Goal: Task Accomplishment & Management: Use online tool/utility

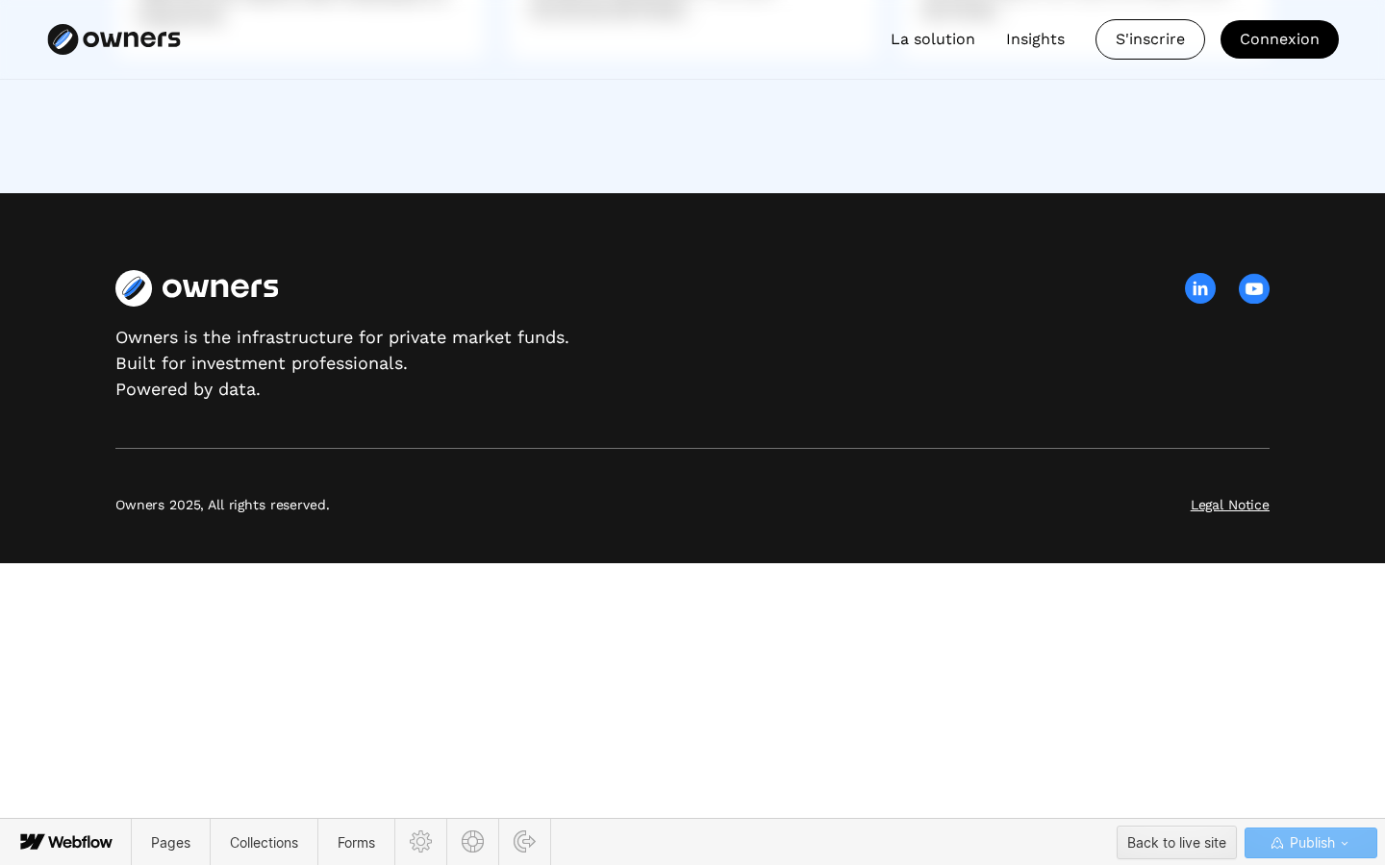
scroll to position [5145, 0]
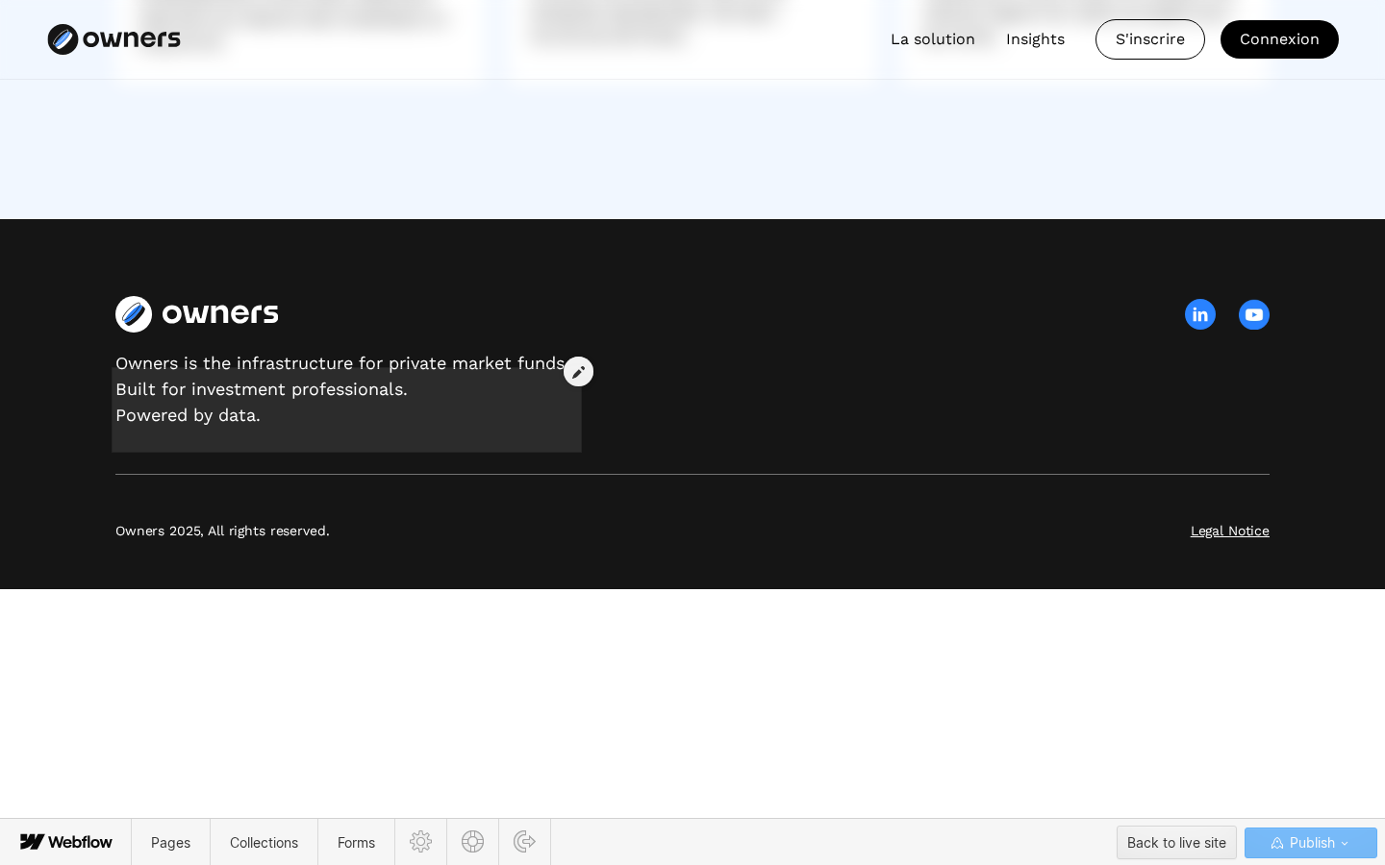
click at [320, 380] on div at bounding box center [346, 401] width 462 height 78
click at [574, 371] on icon at bounding box center [578, 371] width 12 height 13
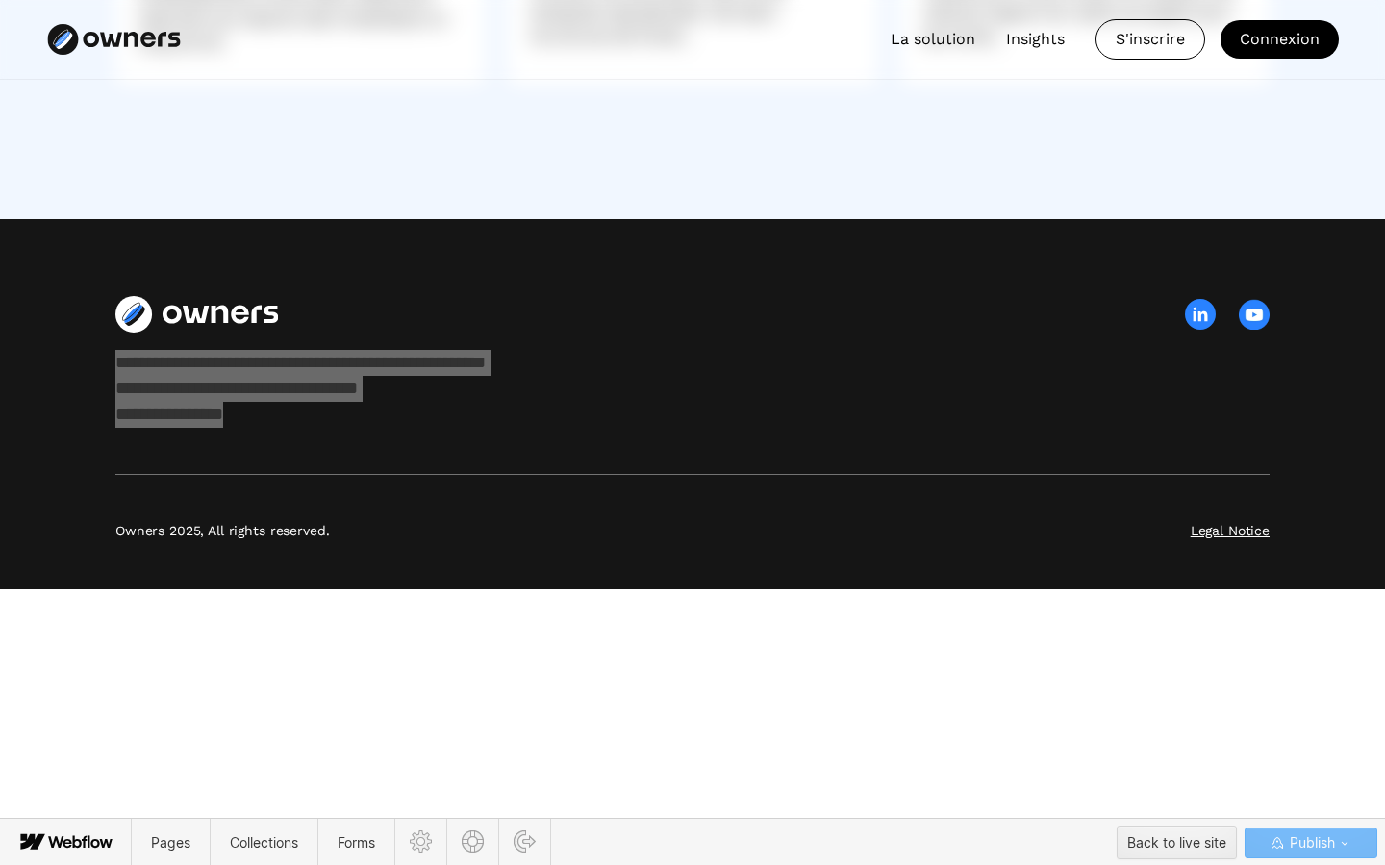
drag, startPoint x: 280, startPoint y: 433, endPoint x: 117, endPoint y: 380, distance: 170.9
click at [117, 380] on div "**********" at bounding box center [346, 389] width 462 height 78
copy div "**********"
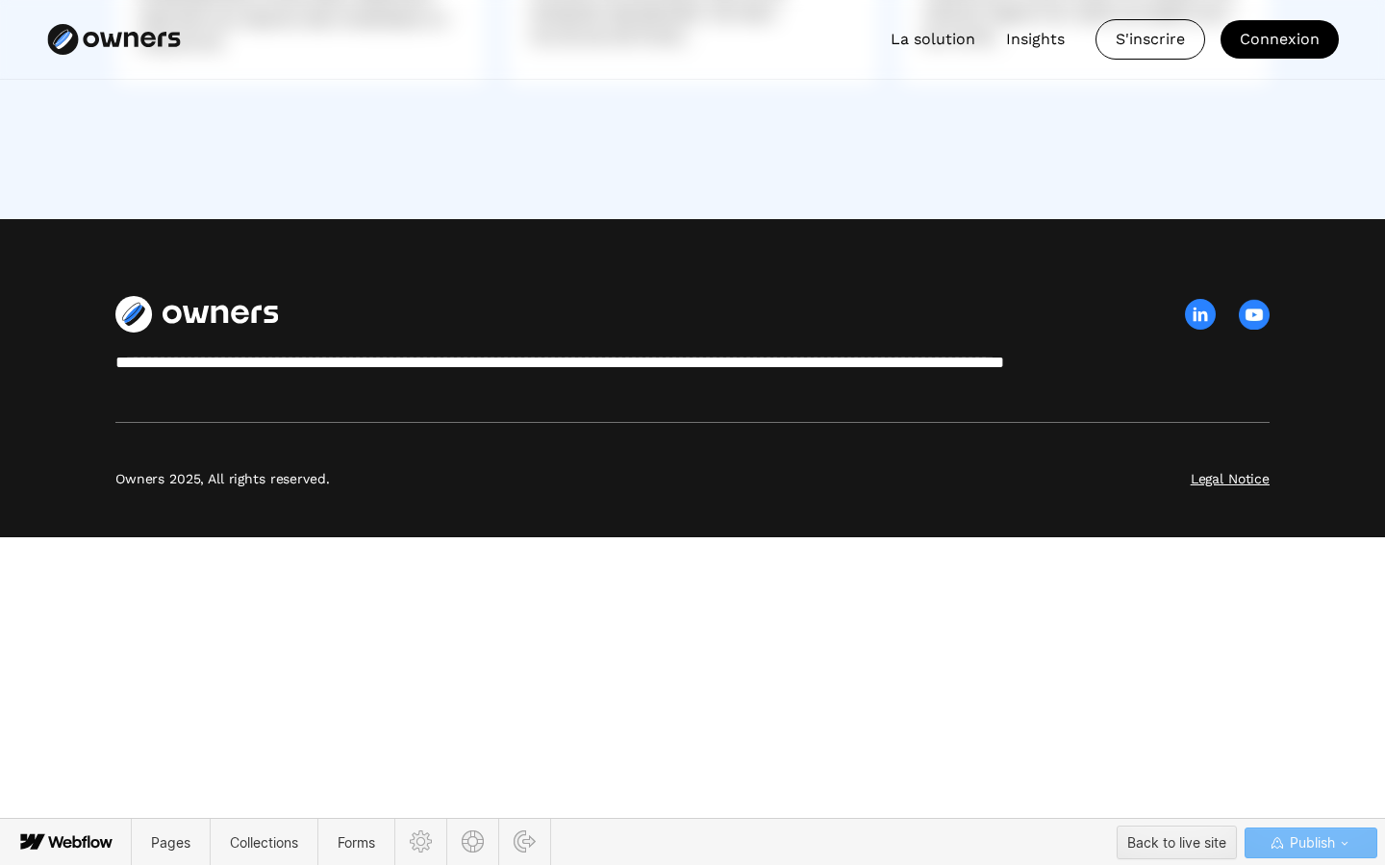
click at [603, 376] on div "**********" at bounding box center [684, 363] width 1138 height 26
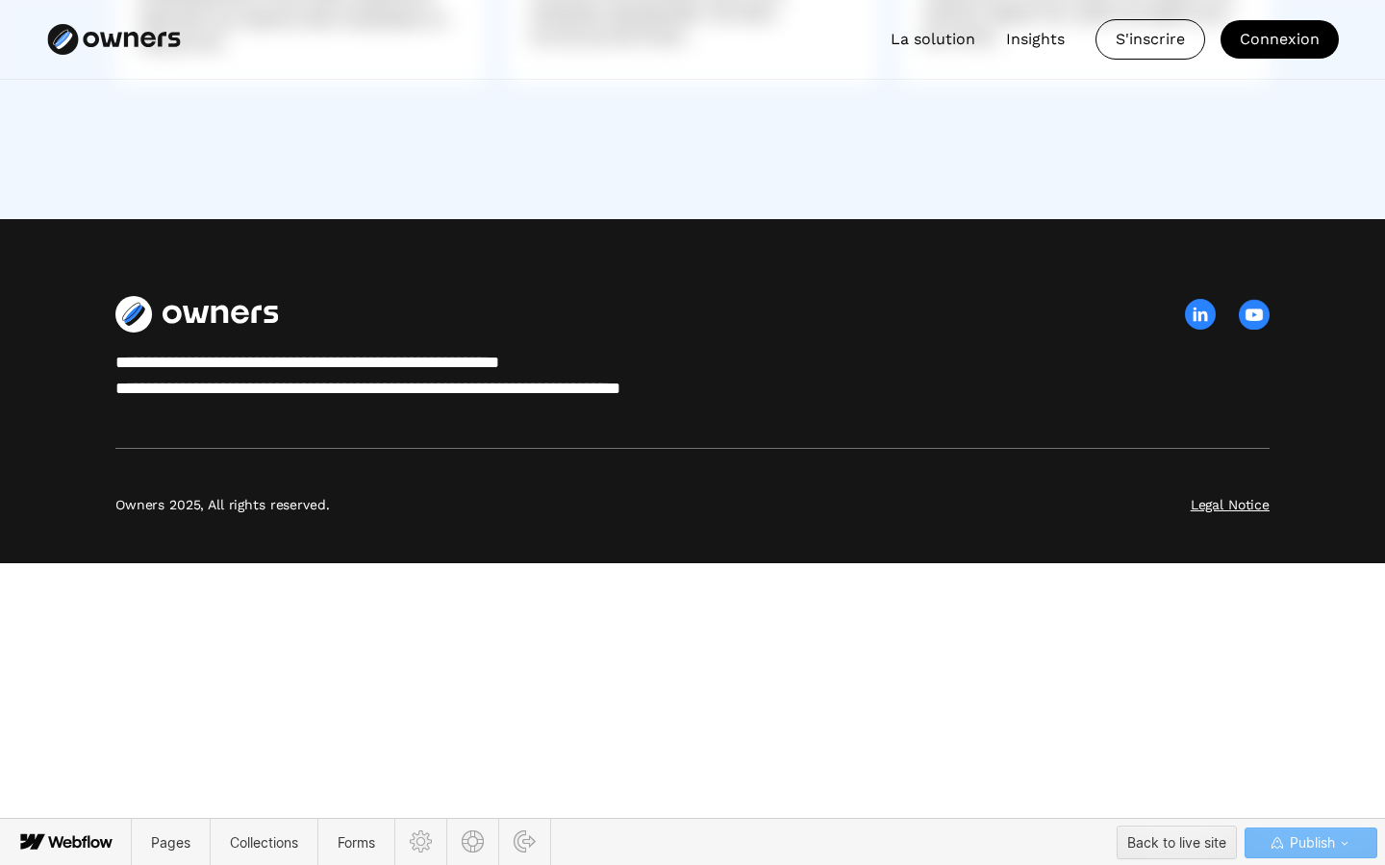
click at [557, 402] on div "**********" at bounding box center [441, 376] width 652 height 52
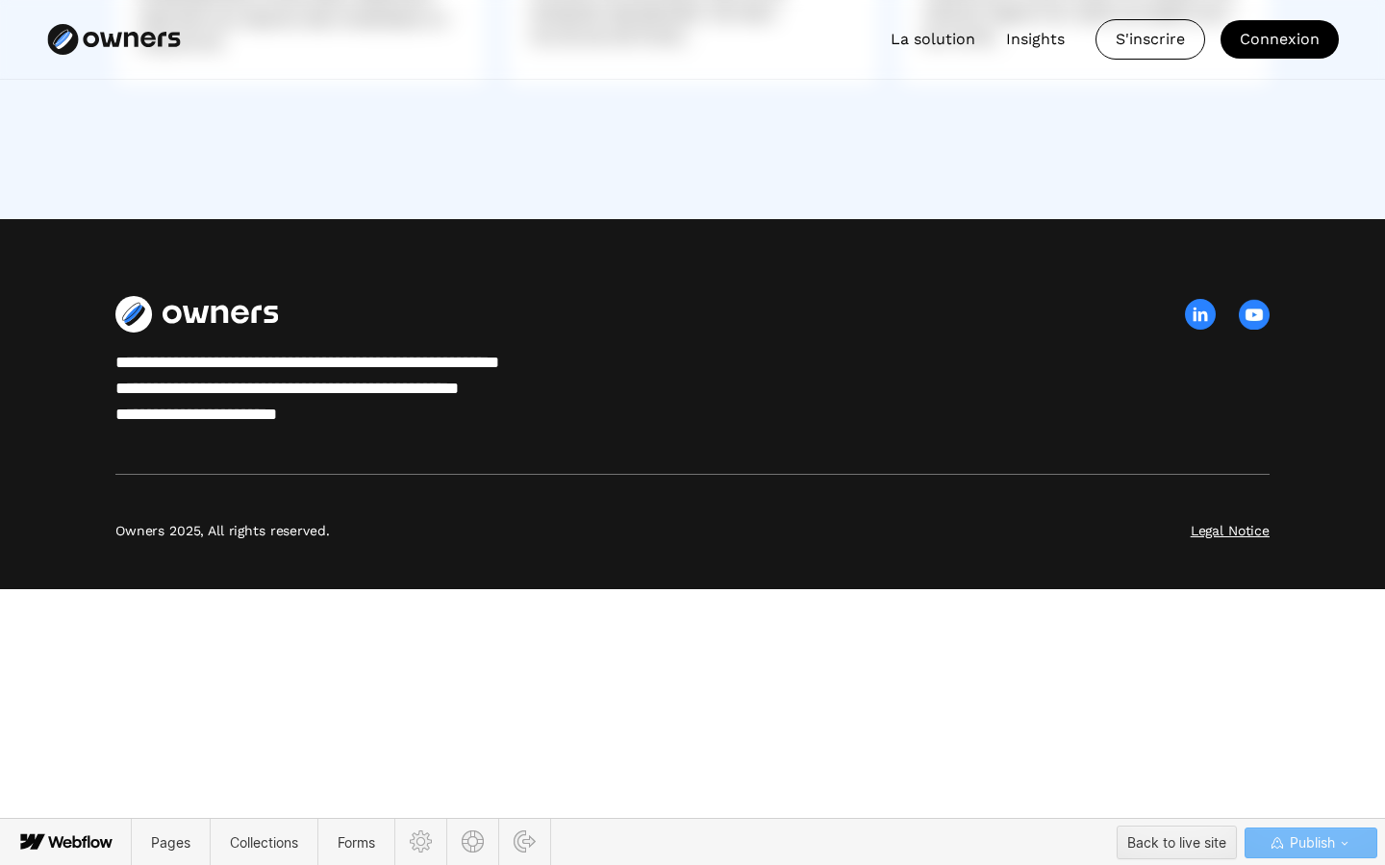
click at [875, 333] on div at bounding box center [692, 314] width 1154 height 37
click at [1316, 844] on span "Publish" at bounding box center [1310, 843] width 49 height 29
click at [1340, 845] on icon "button" at bounding box center [1344, 843] width 15 height 15
click at [1219, 843] on span "Saved" at bounding box center [1208, 845] width 55 height 10
click at [523, 483] on div "**********" at bounding box center [692, 404] width 1385 height 370
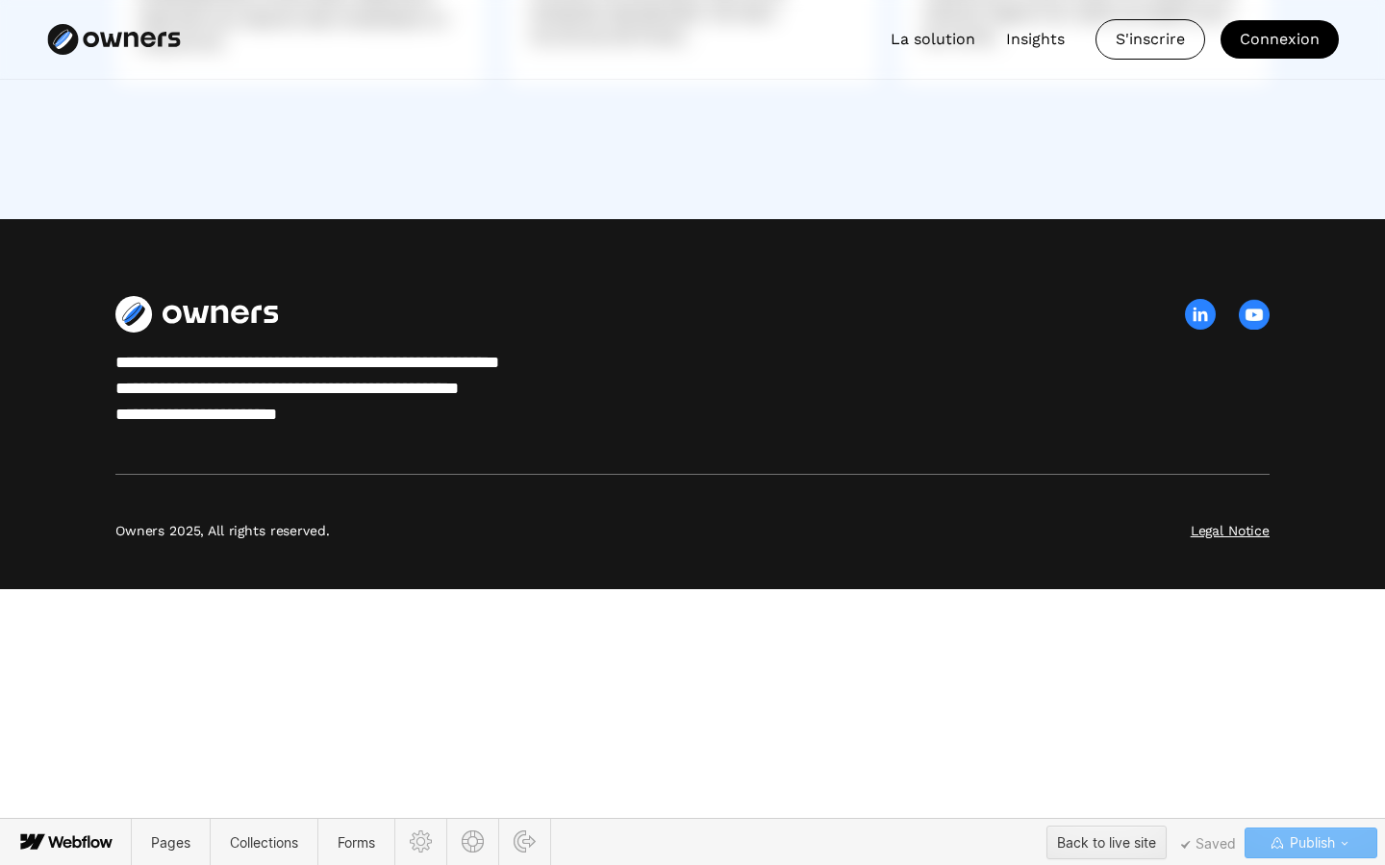
click at [1311, 848] on span "Publish" at bounding box center [1310, 843] width 49 height 29
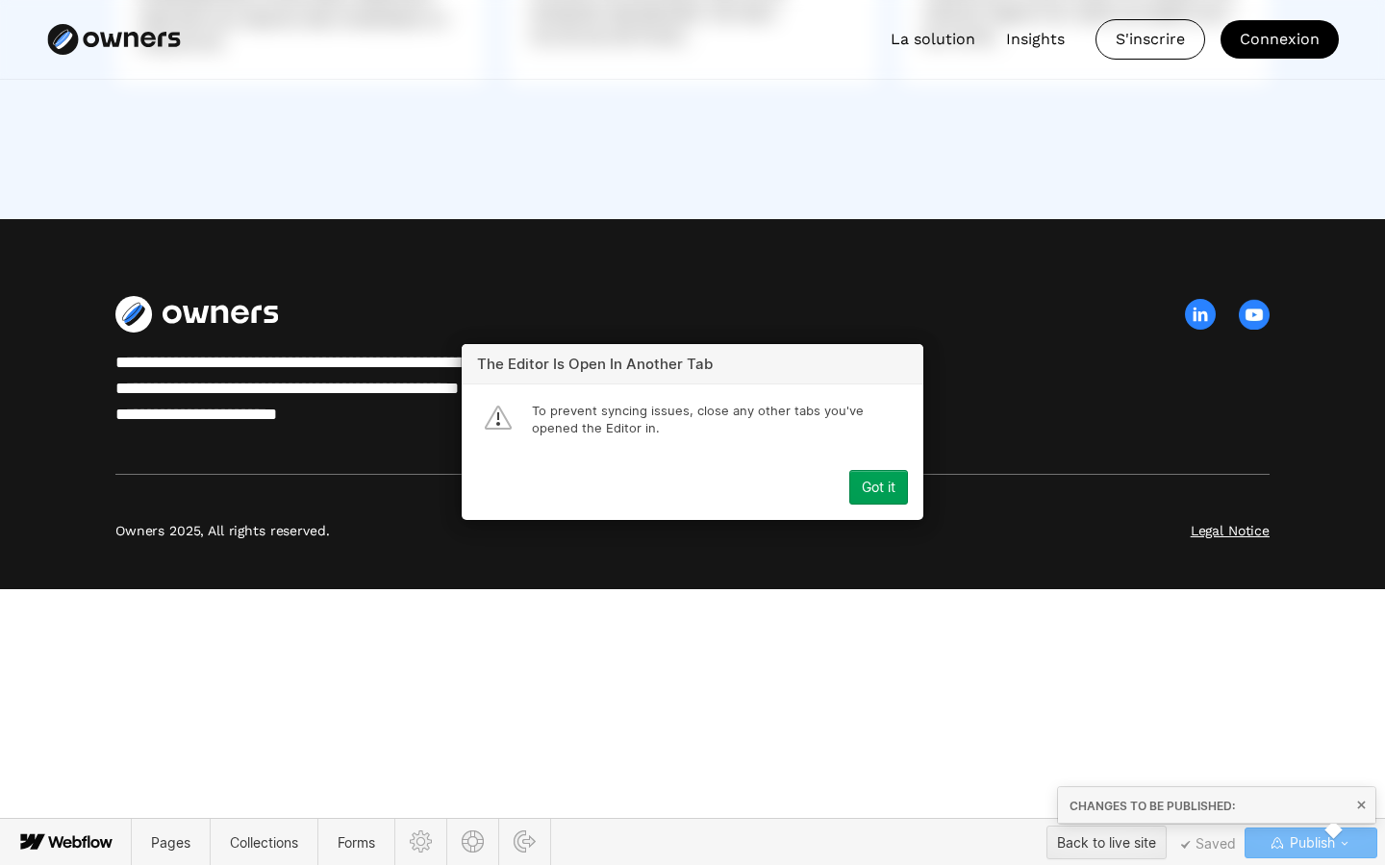
click at [885, 485] on div "Got it" at bounding box center [879, 488] width 34 height 15
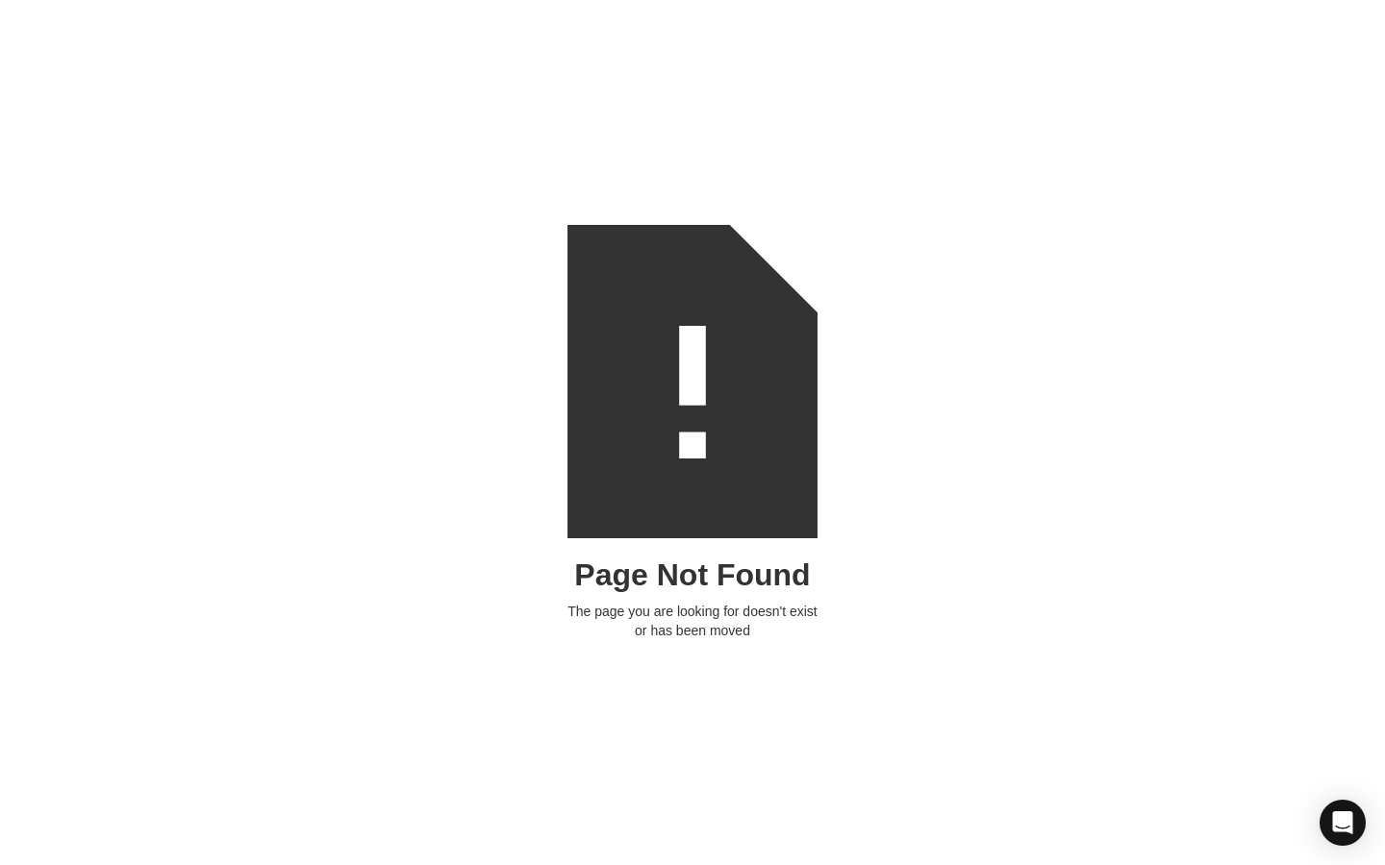
click at [520, 400] on div "Page Not Found The page you are looking for doesn't exist or has been moved" at bounding box center [692, 432] width 1385 height 865
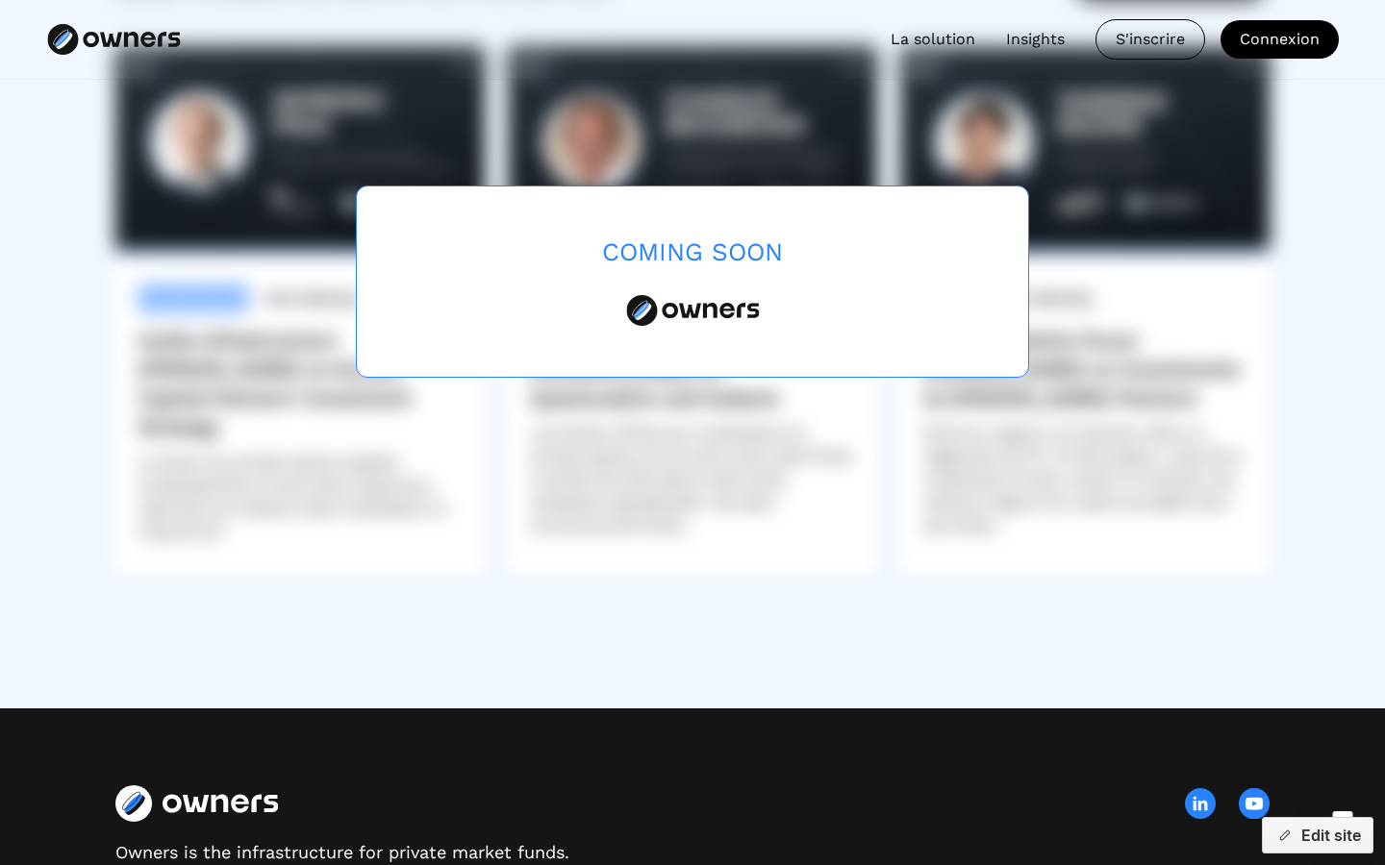
scroll to position [5627, 0]
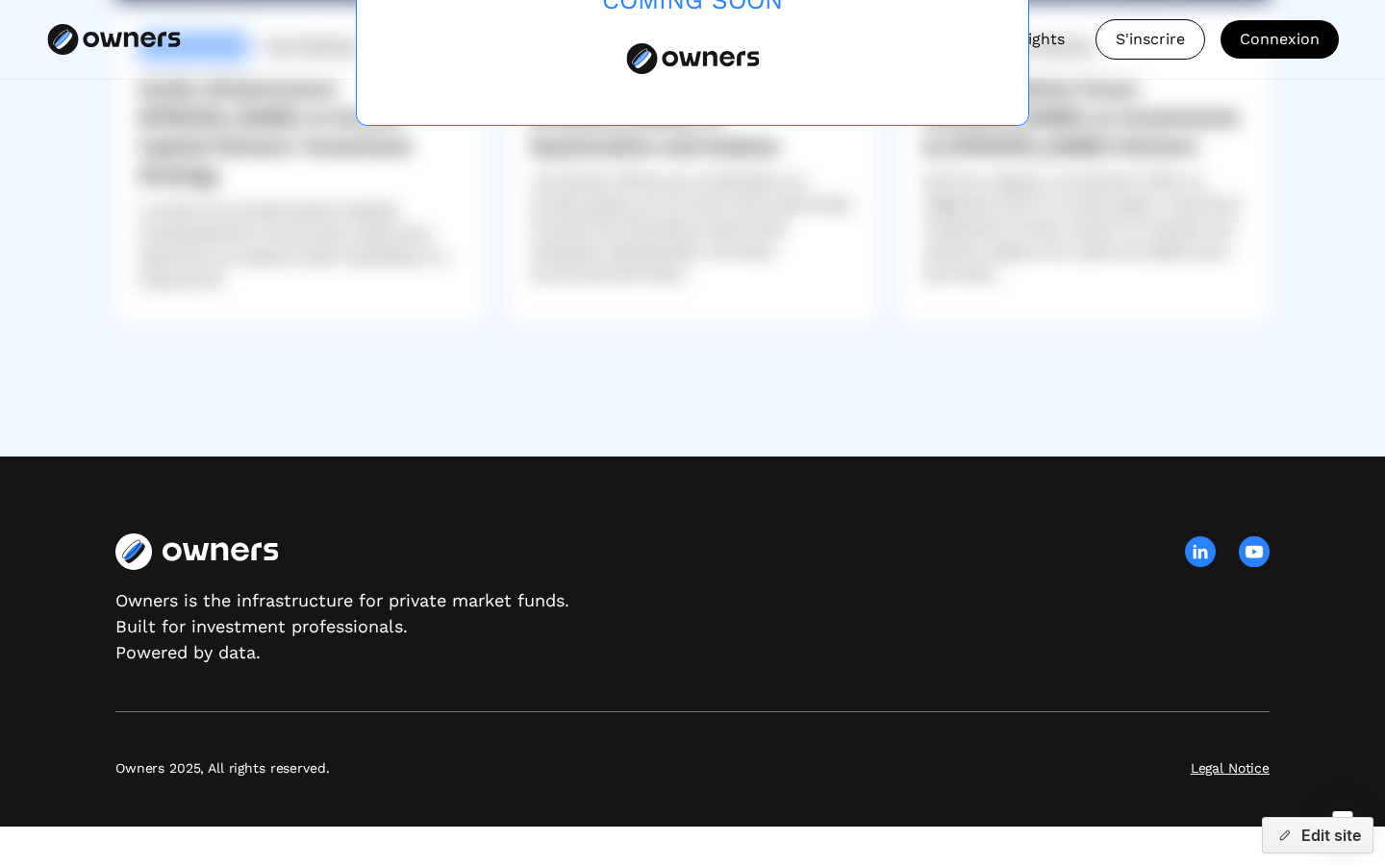
click at [419, 600] on div "Owners is the infrastructure for private market funds.  Built for investment pr…" at bounding box center [342, 626] width 454 height 78
click at [296, 637] on div "Owners is the infrastructure for private market funds.  Built for investment pr…" at bounding box center [342, 626] width 454 height 78
click at [1305, 838] on button "Edit site" at bounding box center [1318, 835] width 112 height 37
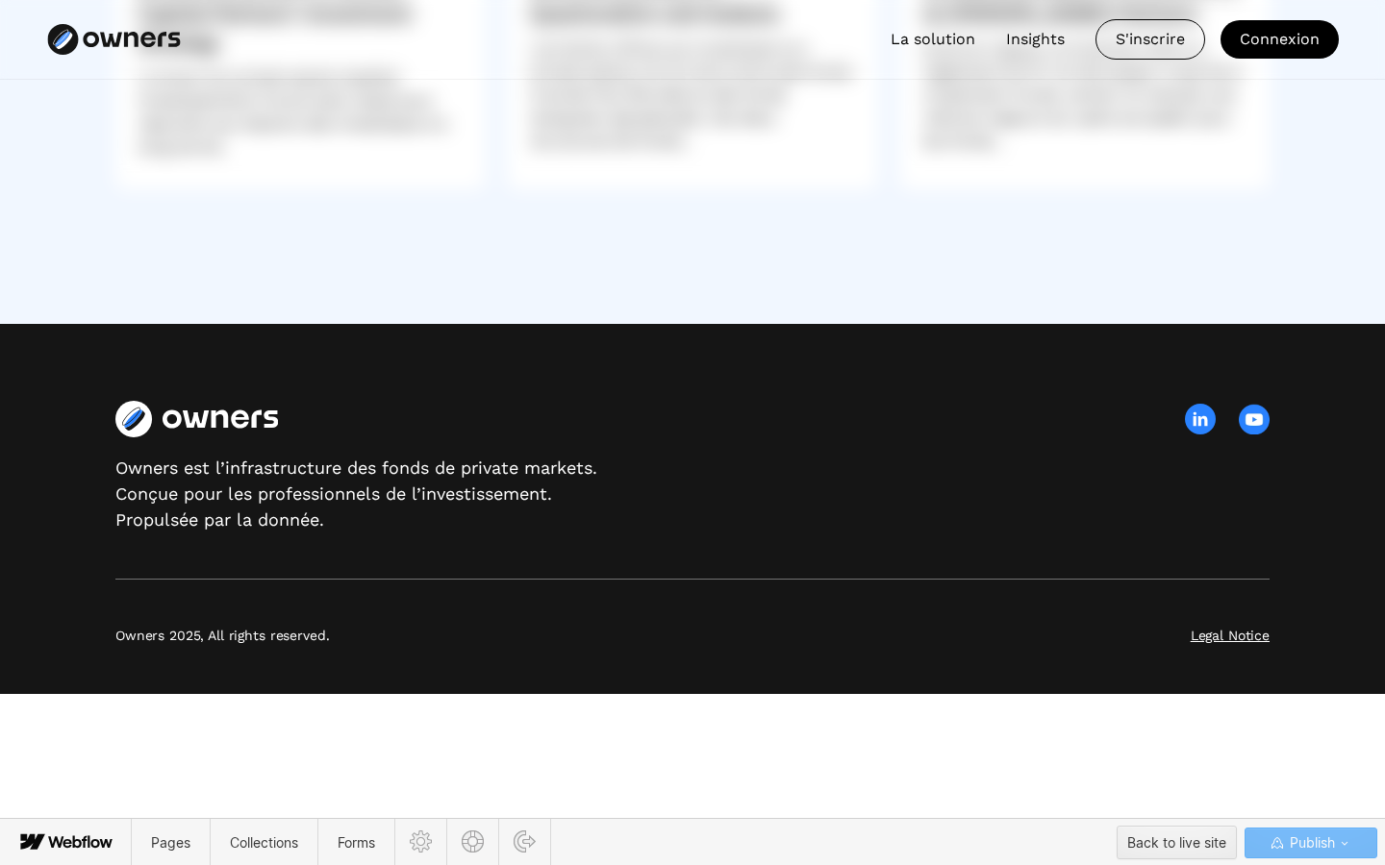
scroll to position [5009, 0]
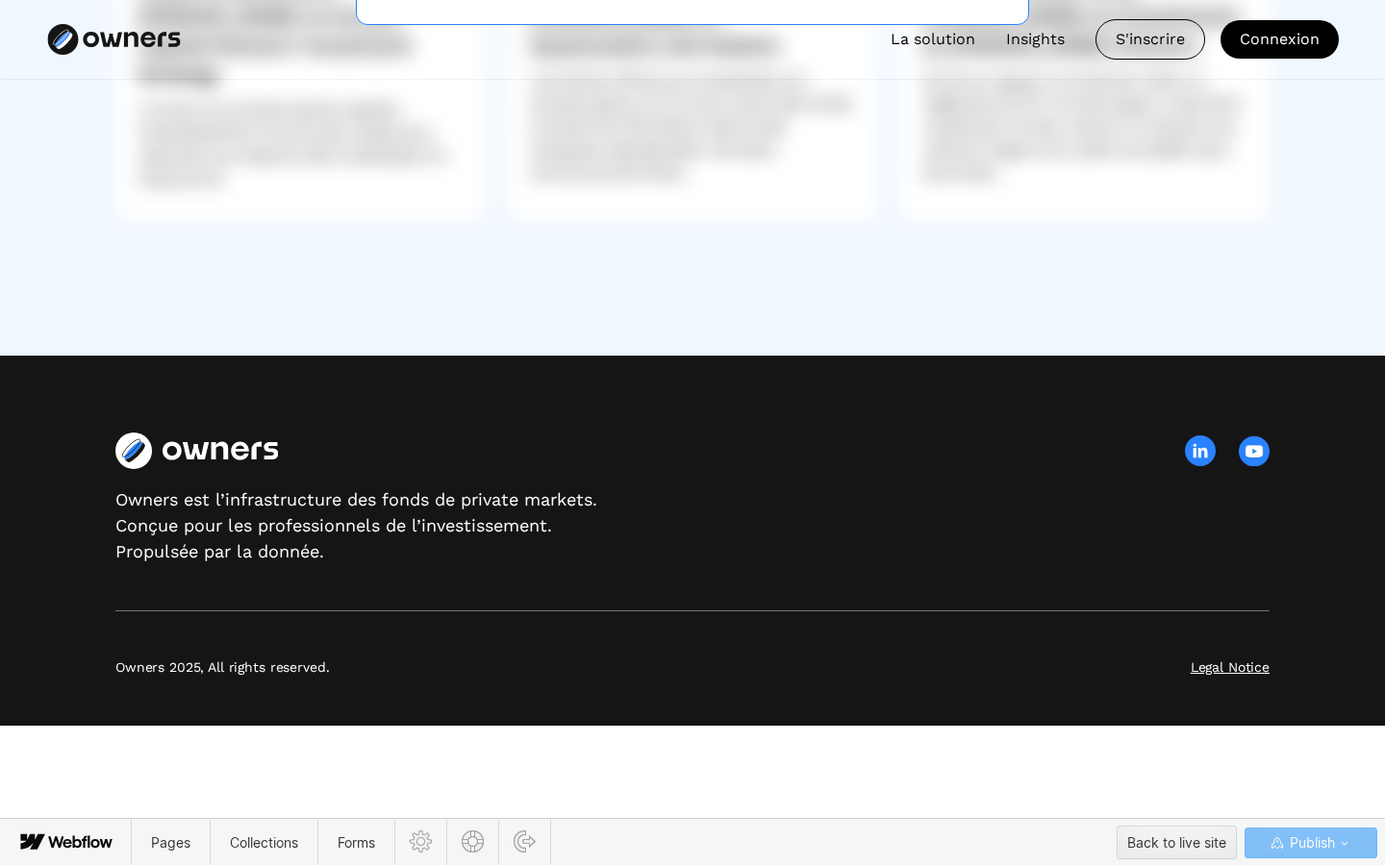
click at [1303, 837] on span "Publish" at bounding box center [1310, 843] width 49 height 29
click at [1372, 804] on link at bounding box center [1360, 805] width 29 height 36
click at [1337, 846] on icon "button" at bounding box center [1344, 843] width 15 height 15
click at [46, 849] on icon at bounding box center [67, 843] width 104 height 38
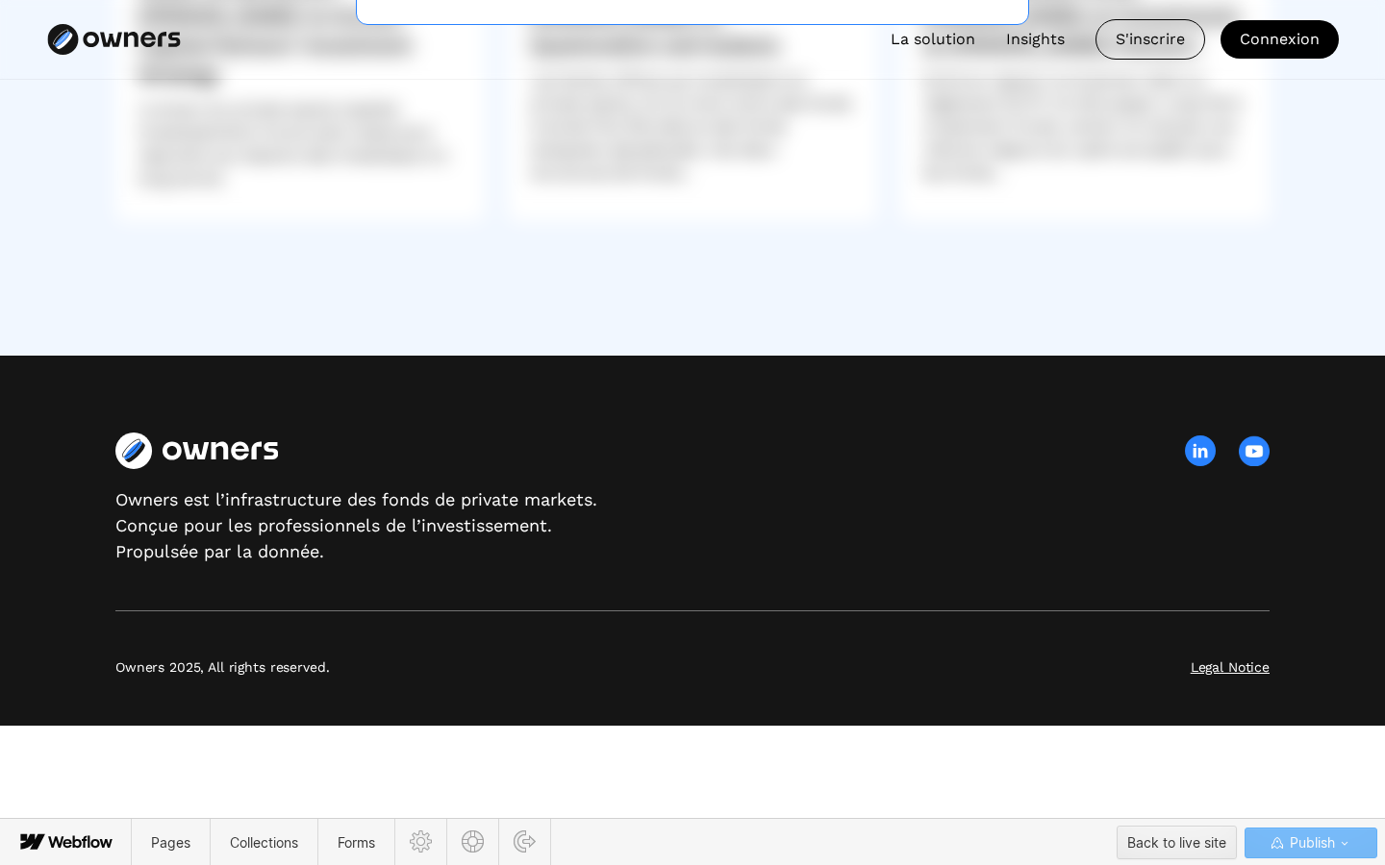
click at [71, 834] on icon at bounding box center [67, 843] width 104 height 38
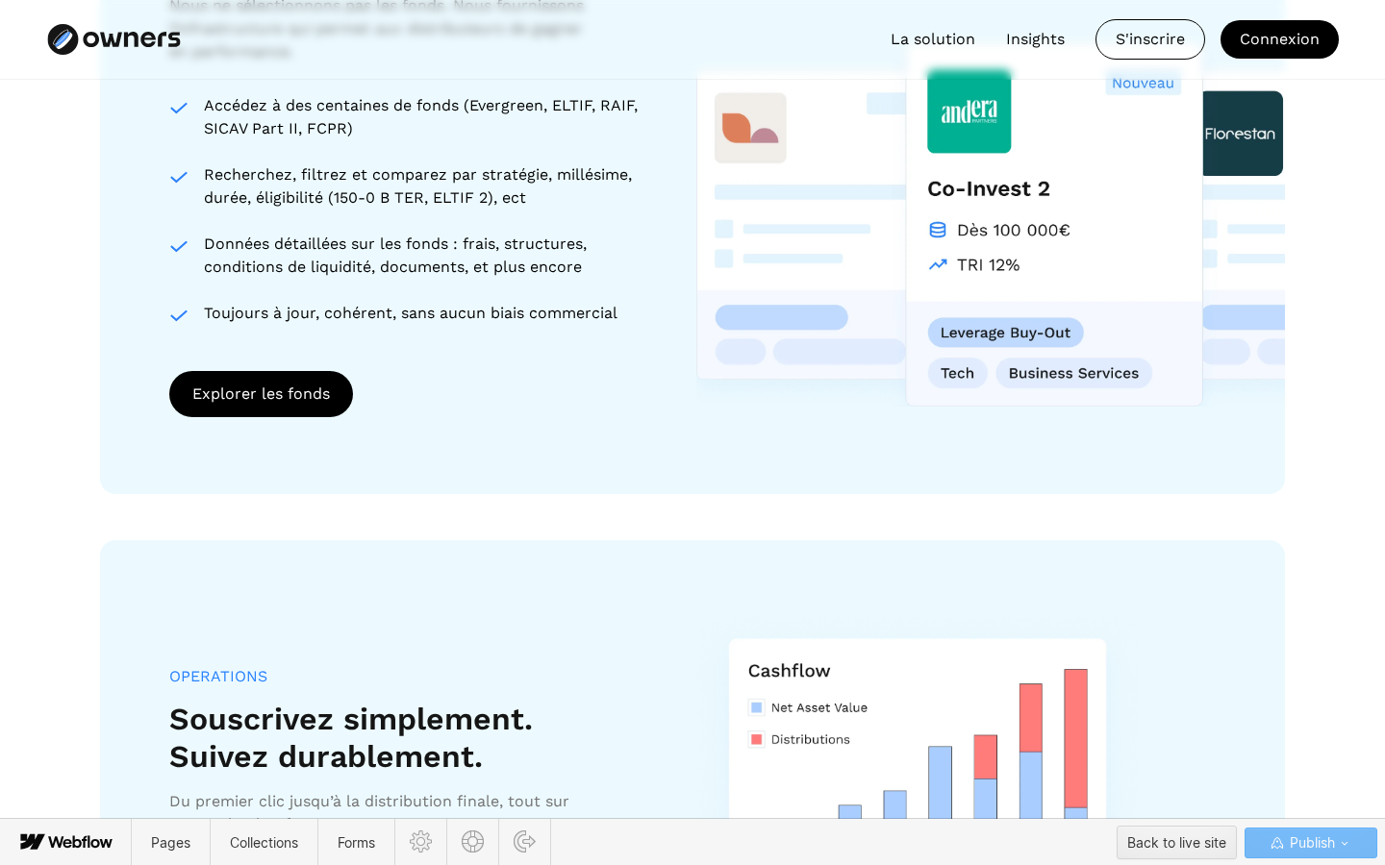
scroll to position [0, 0]
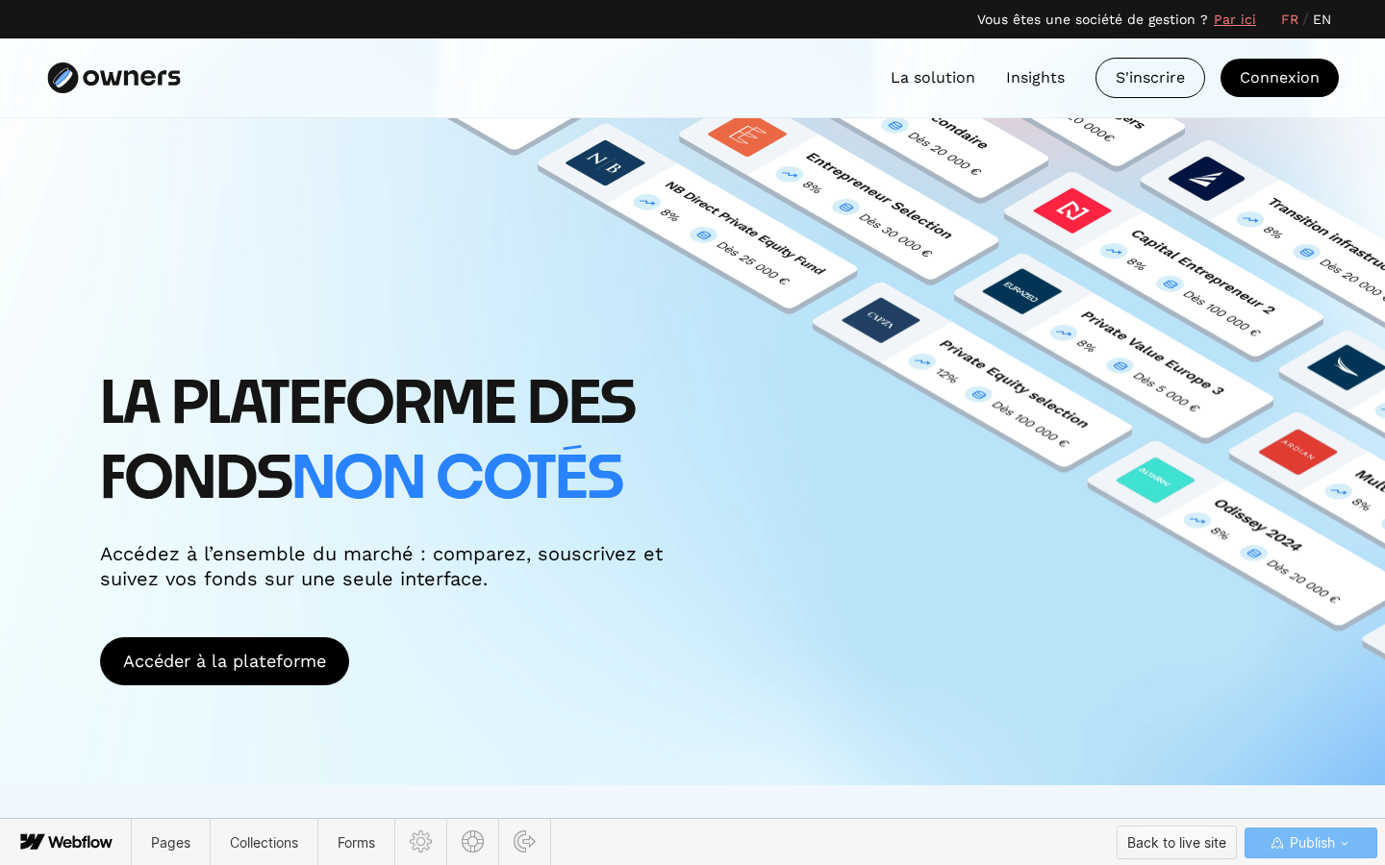
click at [1167, 858] on button "Back to live site" at bounding box center [1176, 843] width 120 height 34
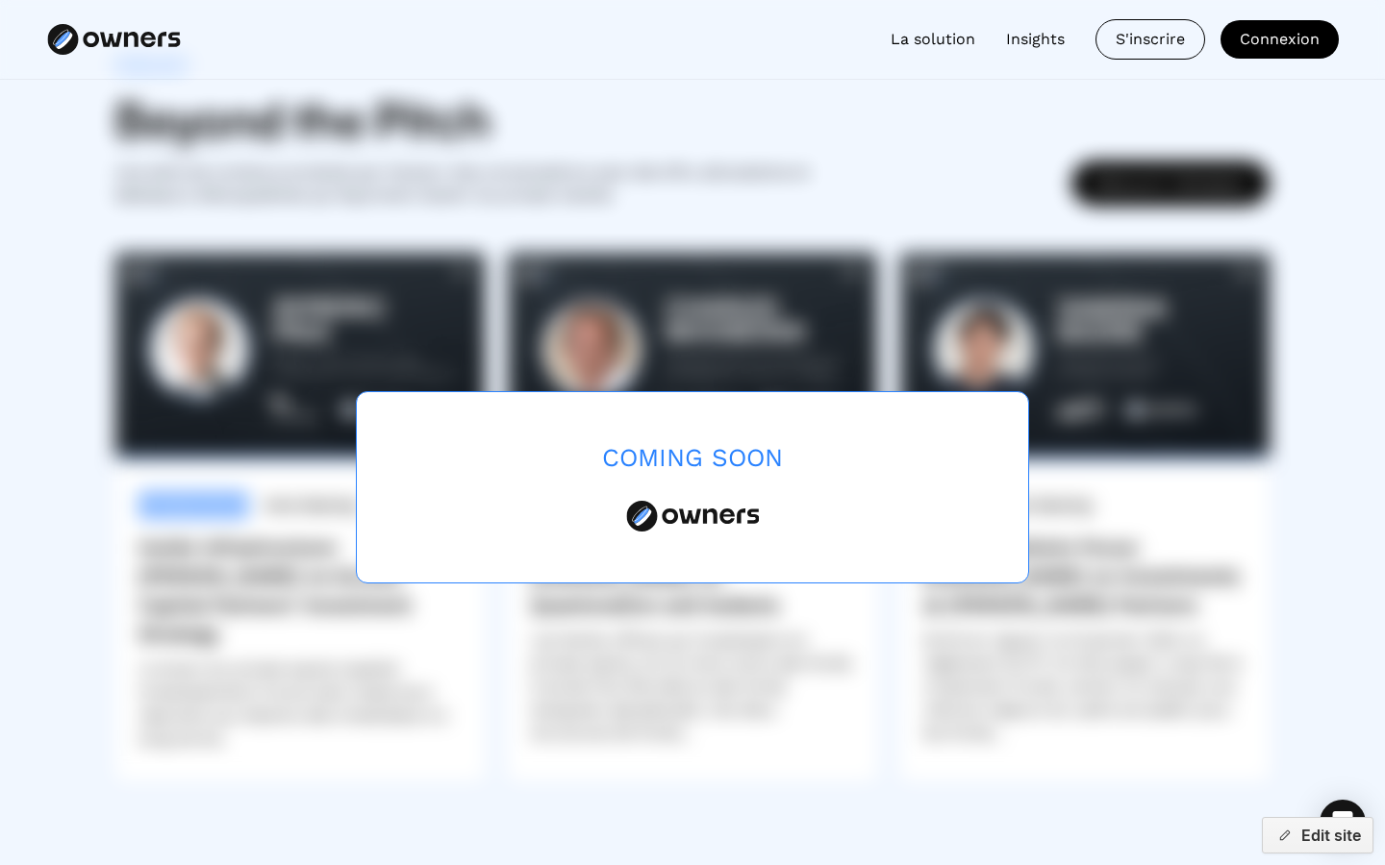
scroll to position [5627, 0]
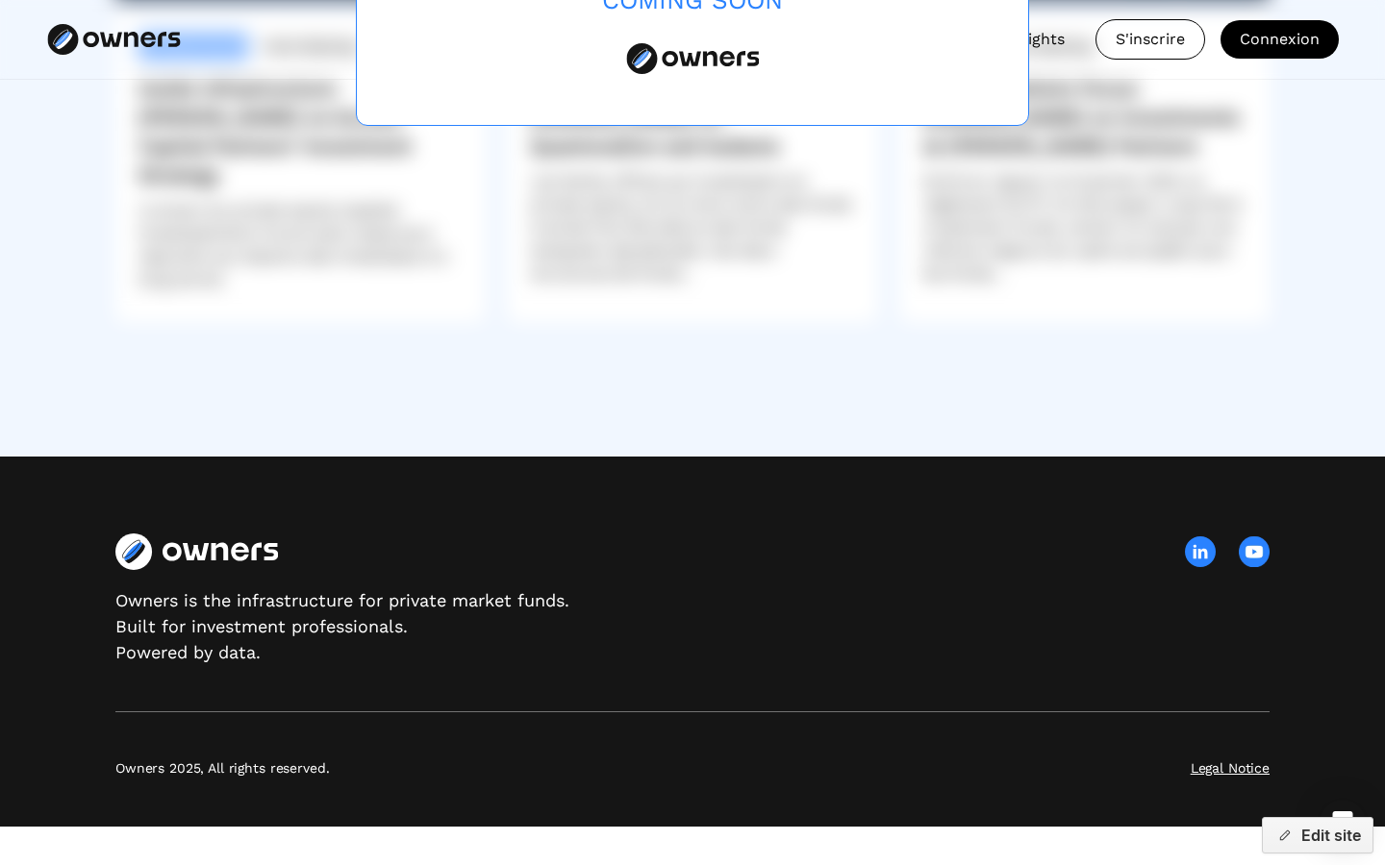
click at [338, 640] on div "Owners is the infrastructure for private market funds.  Built for investment pr…" at bounding box center [342, 626] width 454 height 78
click at [1342, 834] on button "Edit site" at bounding box center [1318, 835] width 112 height 37
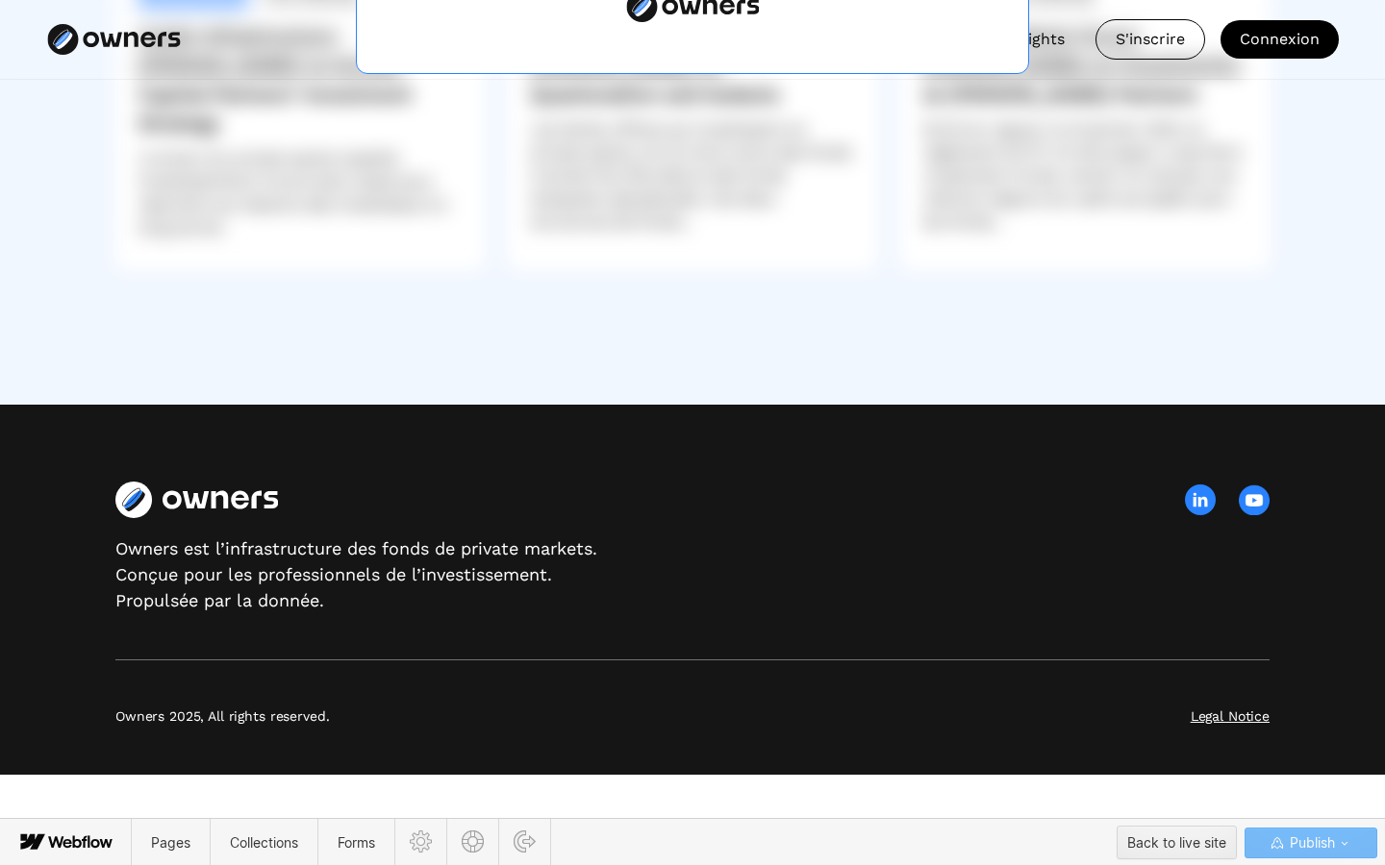
scroll to position [4959, 0]
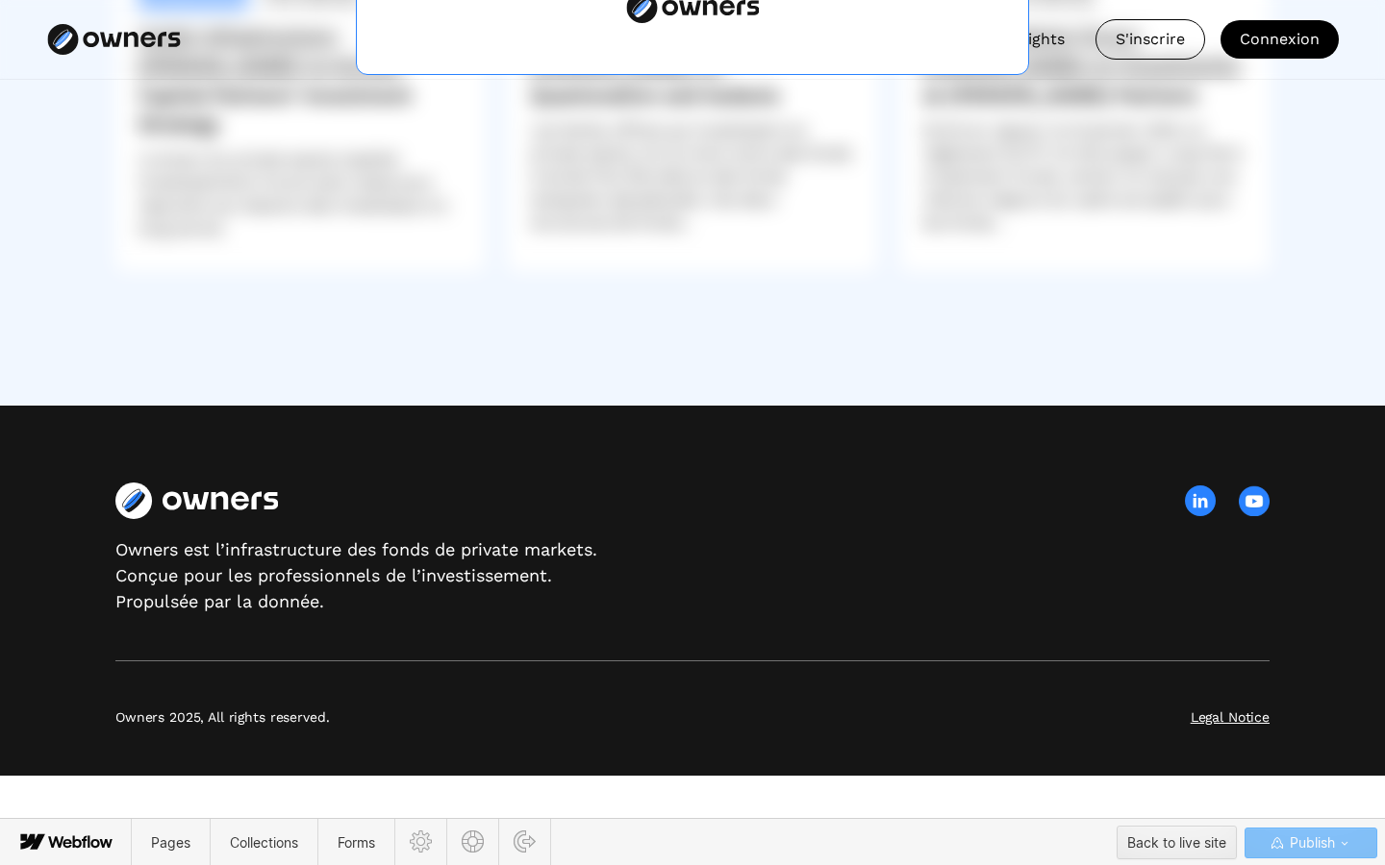
click at [1334, 830] on span "Publish" at bounding box center [1310, 843] width 49 height 29
click at [1142, 802] on span "Changes to be published:" at bounding box center [1151, 806] width 165 height 14
click at [1332, 830] on div at bounding box center [1332, 829] width 17 height 17
click at [1337, 855] on div "Publish" at bounding box center [1310, 843] width 85 height 29
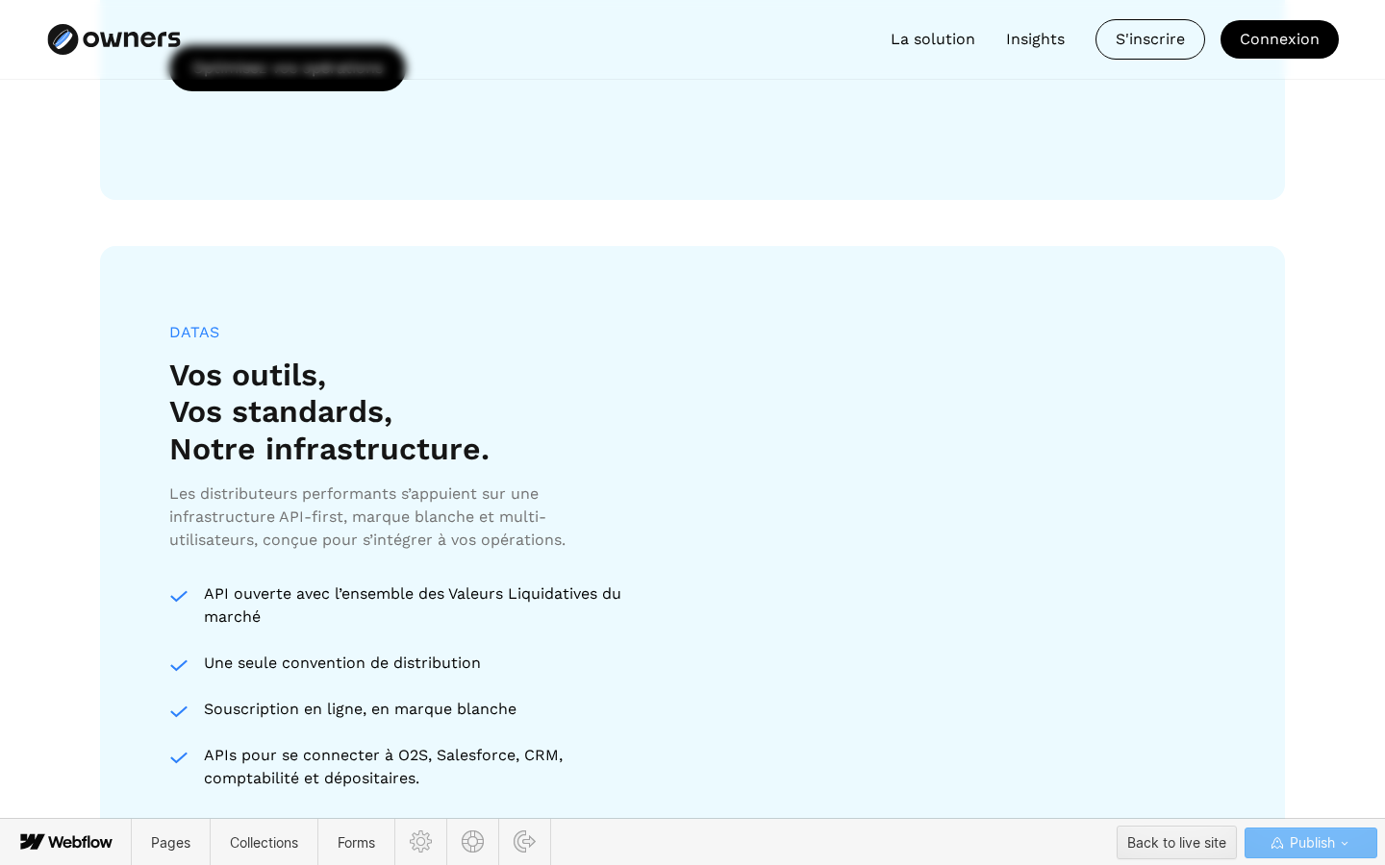
scroll to position [2857, 0]
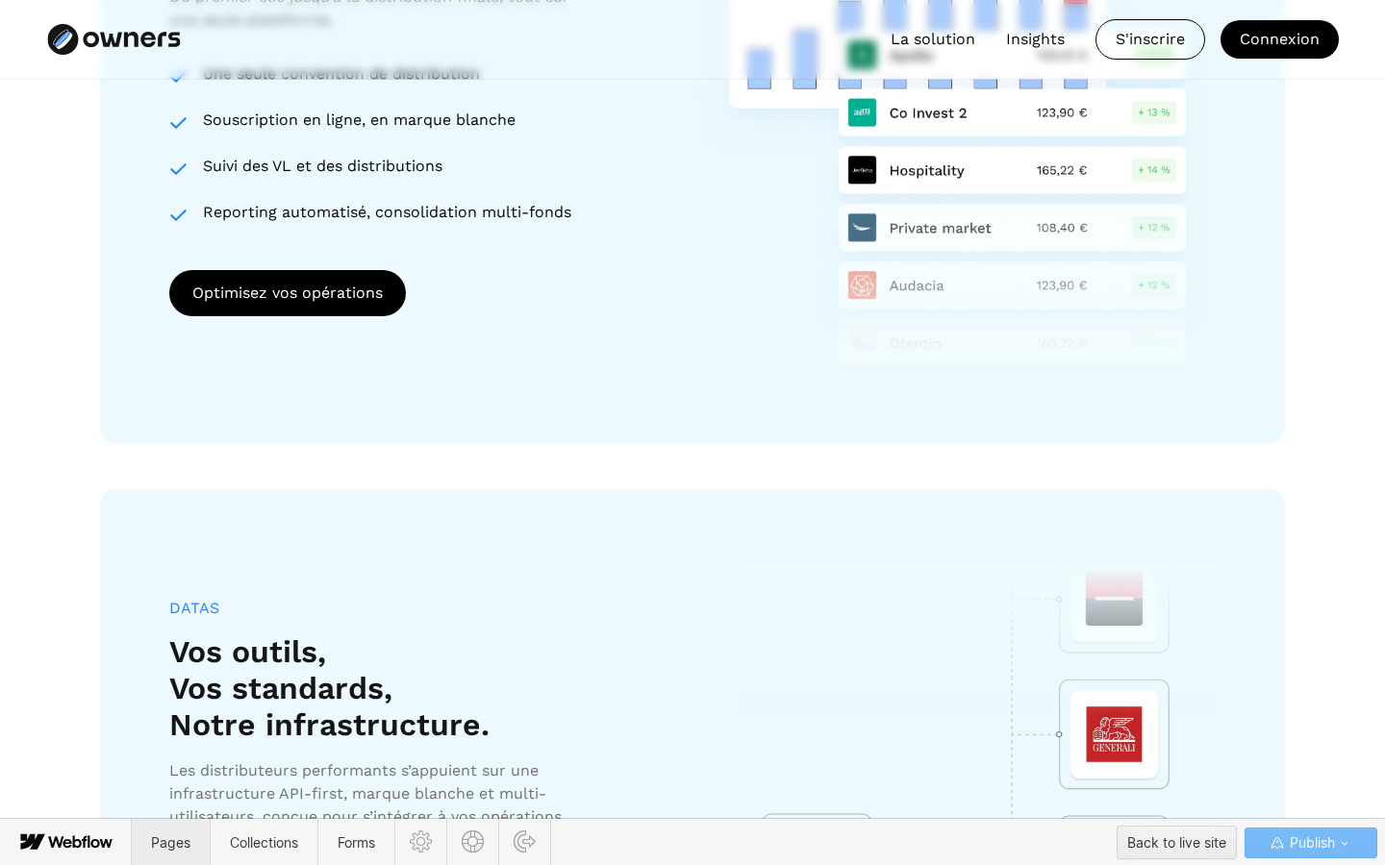
click at [167, 846] on span "Pages" at bounding box center [170, 843] width 39 height 16
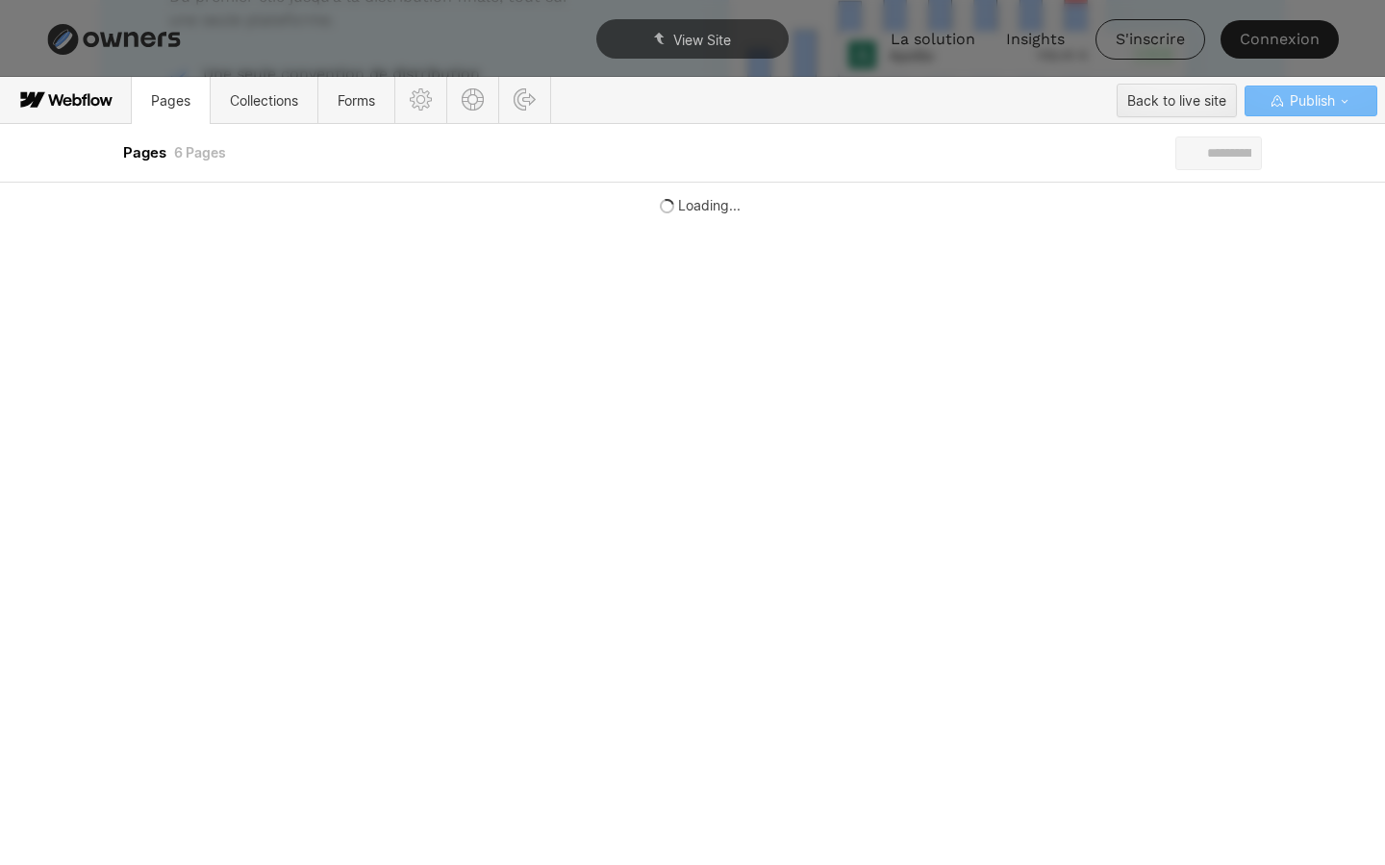
scroll to position [0, 0]
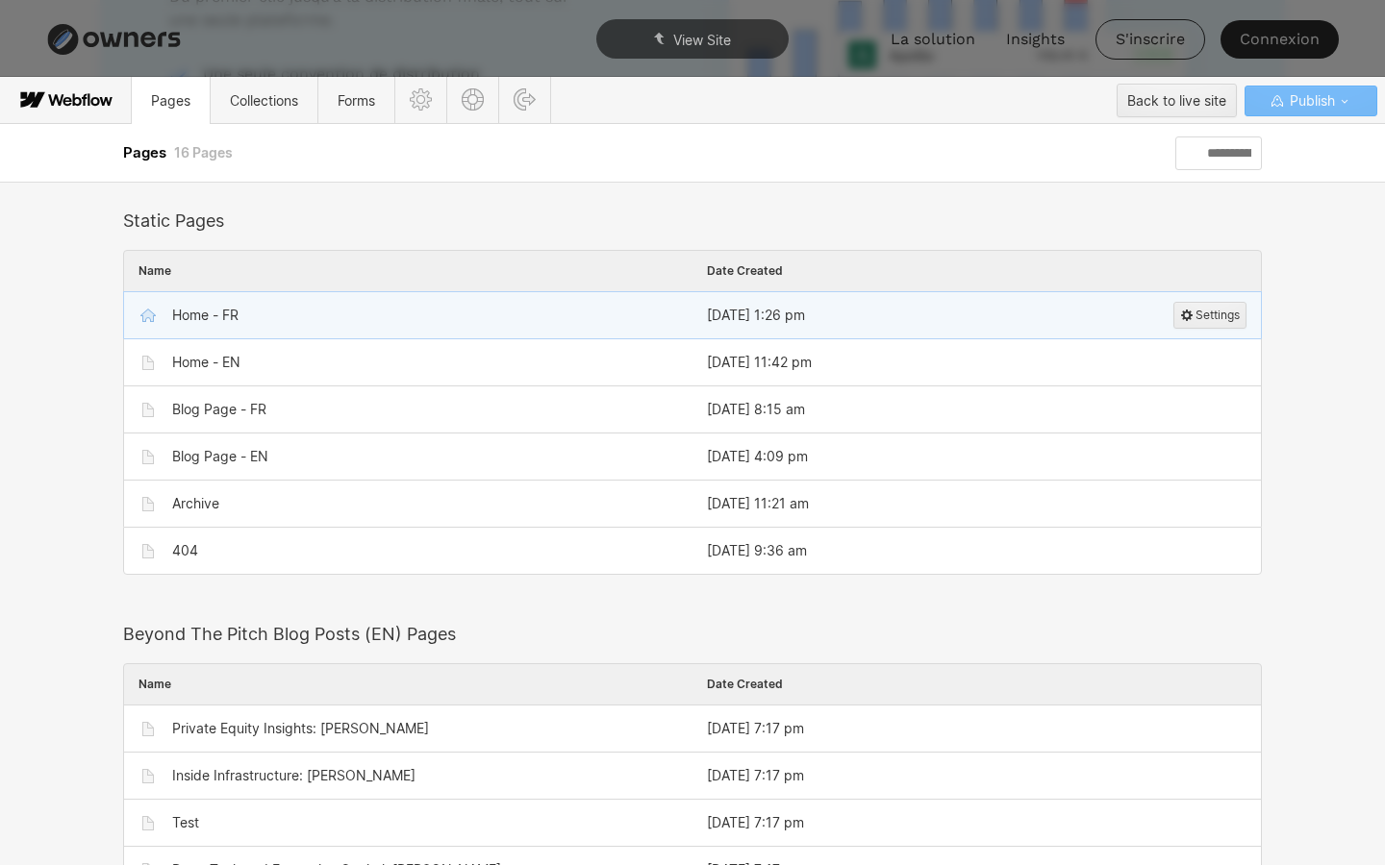
click at [198, 314] on div "Home - FR" at bounding box center [205, 315] width 66 height 15
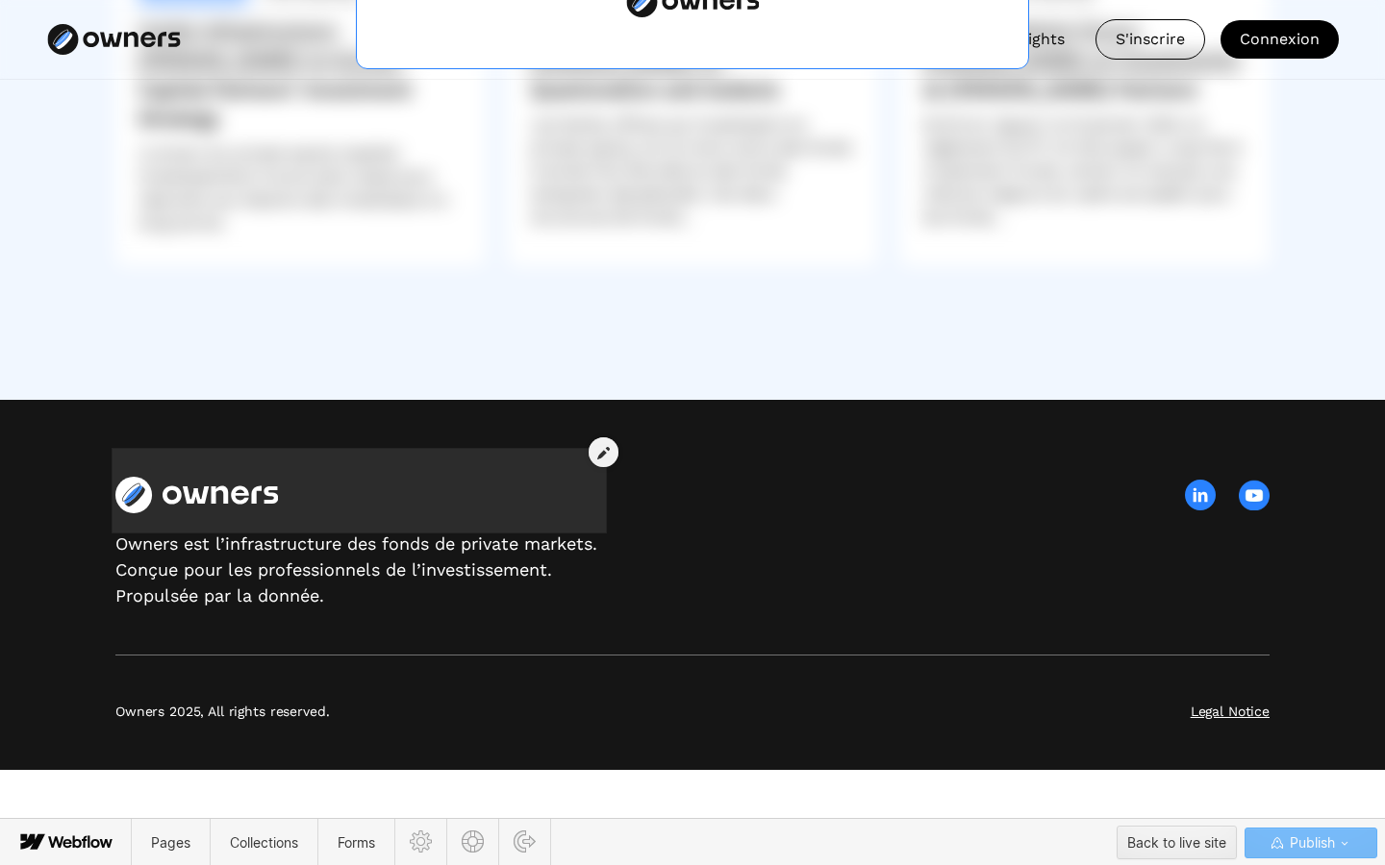
scroll to position [5064, 0]
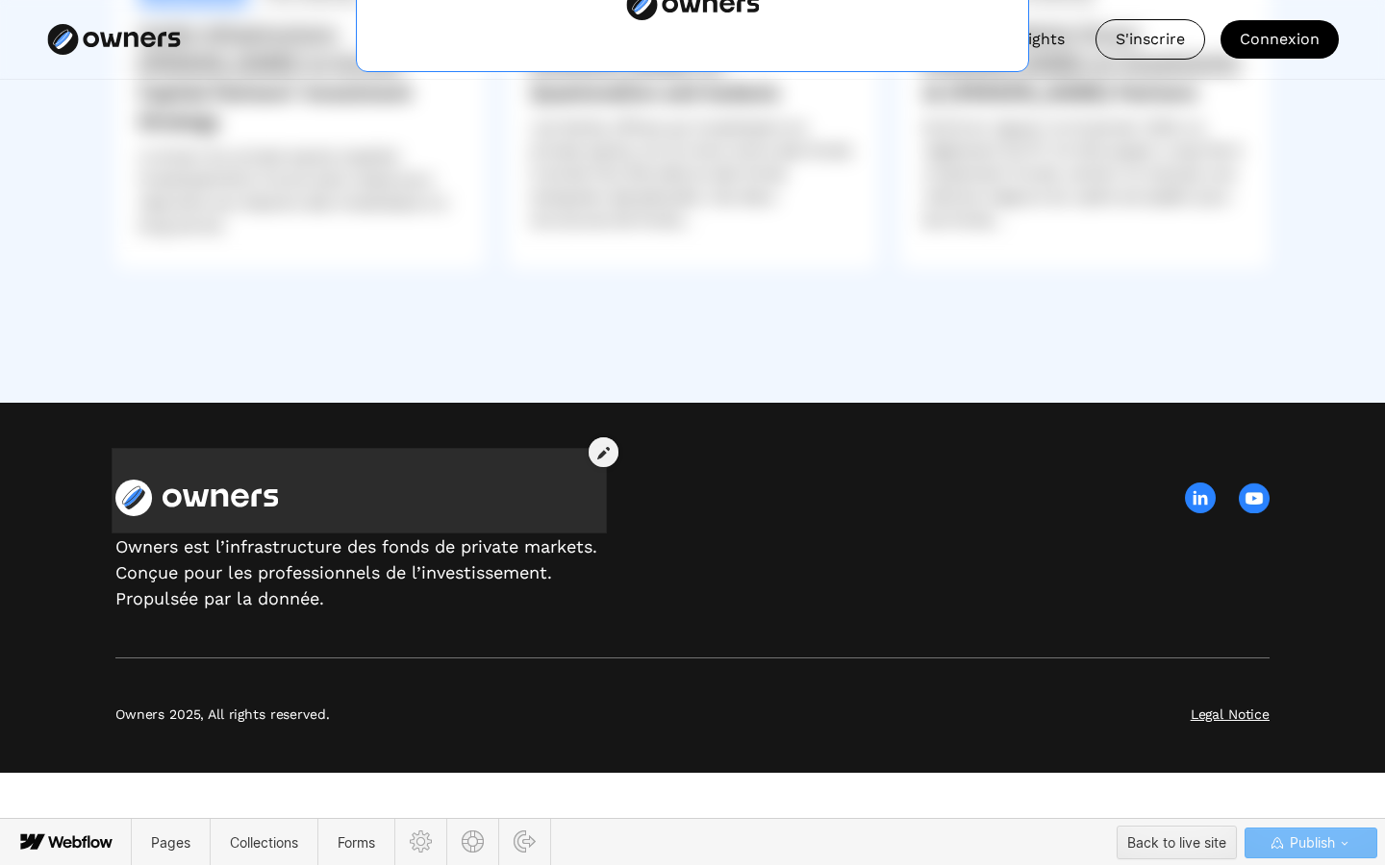
click at [428, 483] on div at bounding box center [358, 481] width 487 height 78
click at [604, 452] on icon at bounding box center [603, 452] width 12 height 13
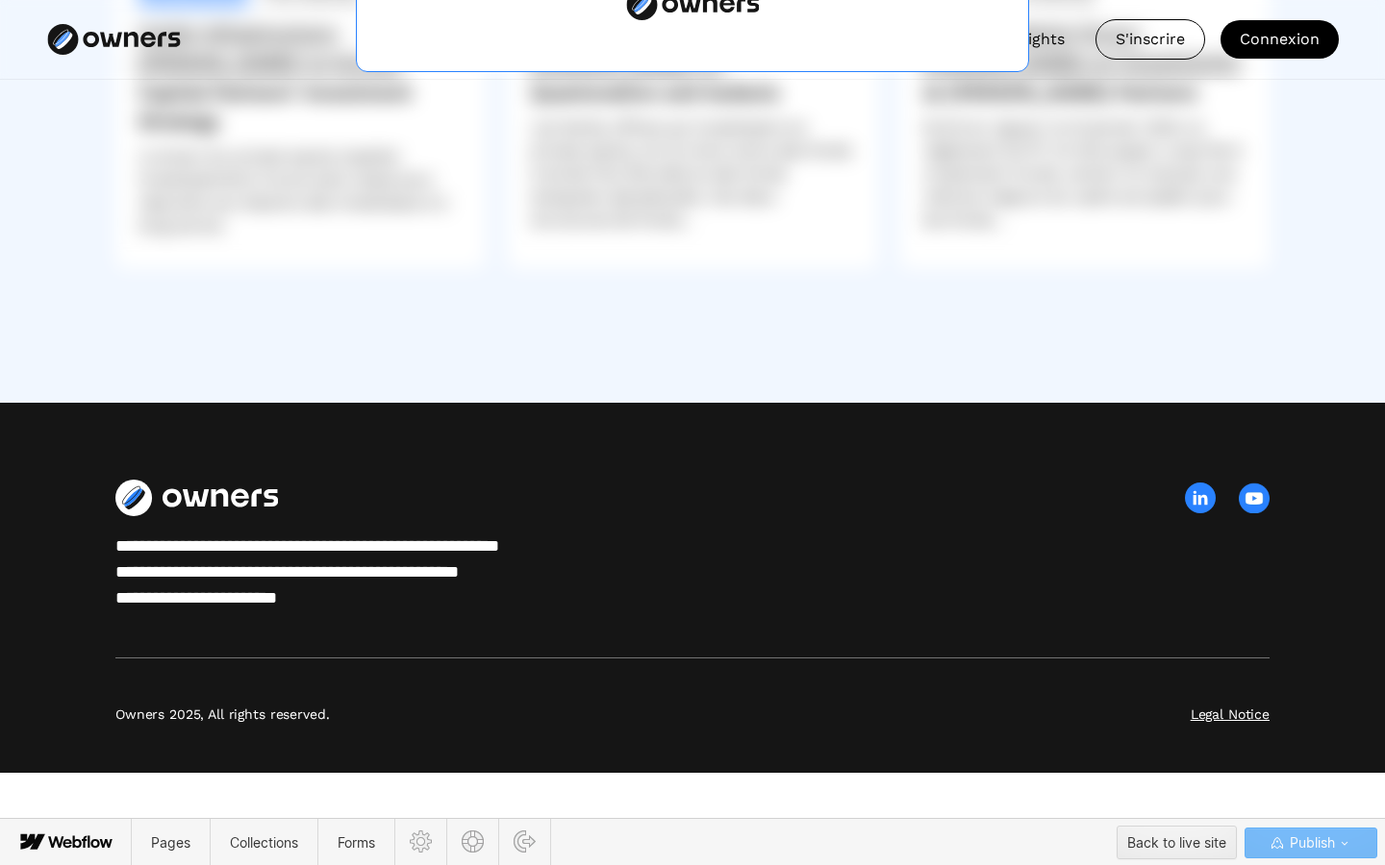
click at [565, 534] on div "**********" at bounding box center [358, 573] width 487 height 78
click at [459, 530] on div "**********" at bounding box center [692, 588] width 1385 height 370
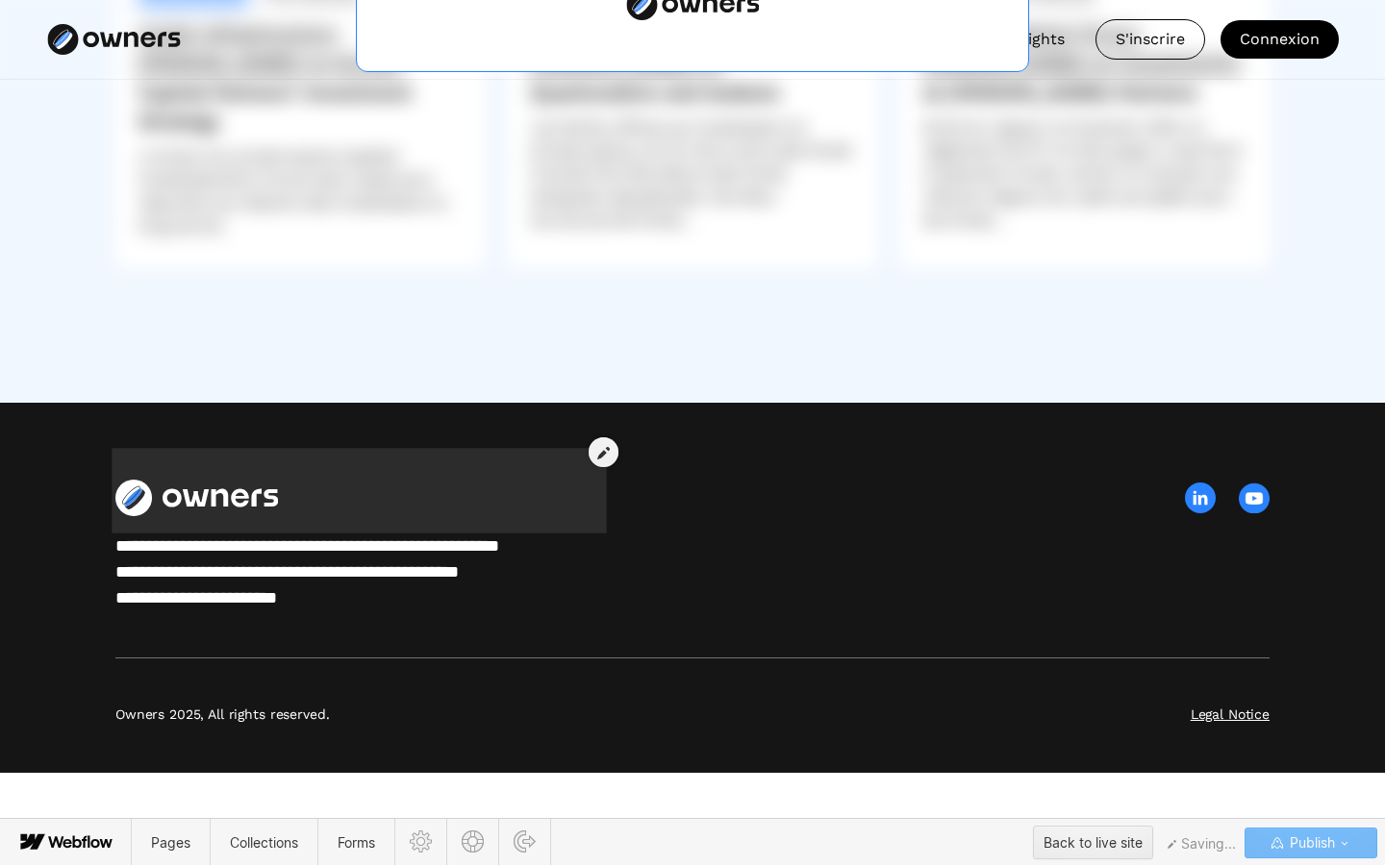
click at [389, 500] on div at bounding box center [358, 481] width 487 height 78
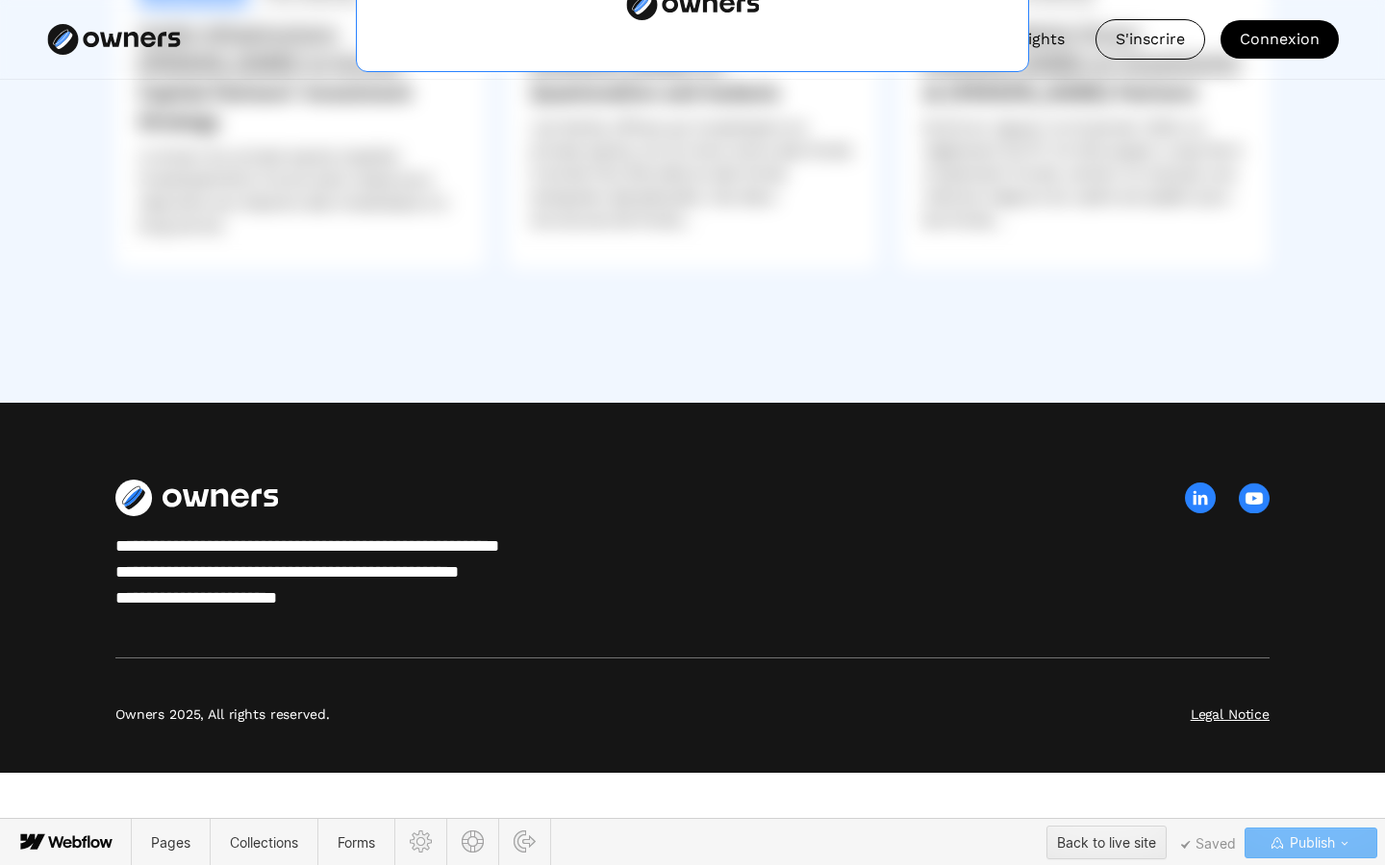
click at [896, 521] on div "**********" at bounding box center [692, 546] width 1154 height 132
click at [1300, 842] on span "Publish" at bounding box center [1310, 843] width 49 height 29
click at [1365, 807] on link at bounding box center [1360, 805] width 29 height 36
click at [1217, 843] on span "Saved" at bounding box center [1208, 845] width 55 height 10
click at [1103, 841] on div "Back to live site" at bounding box center [1106, 843] width 99 height 29
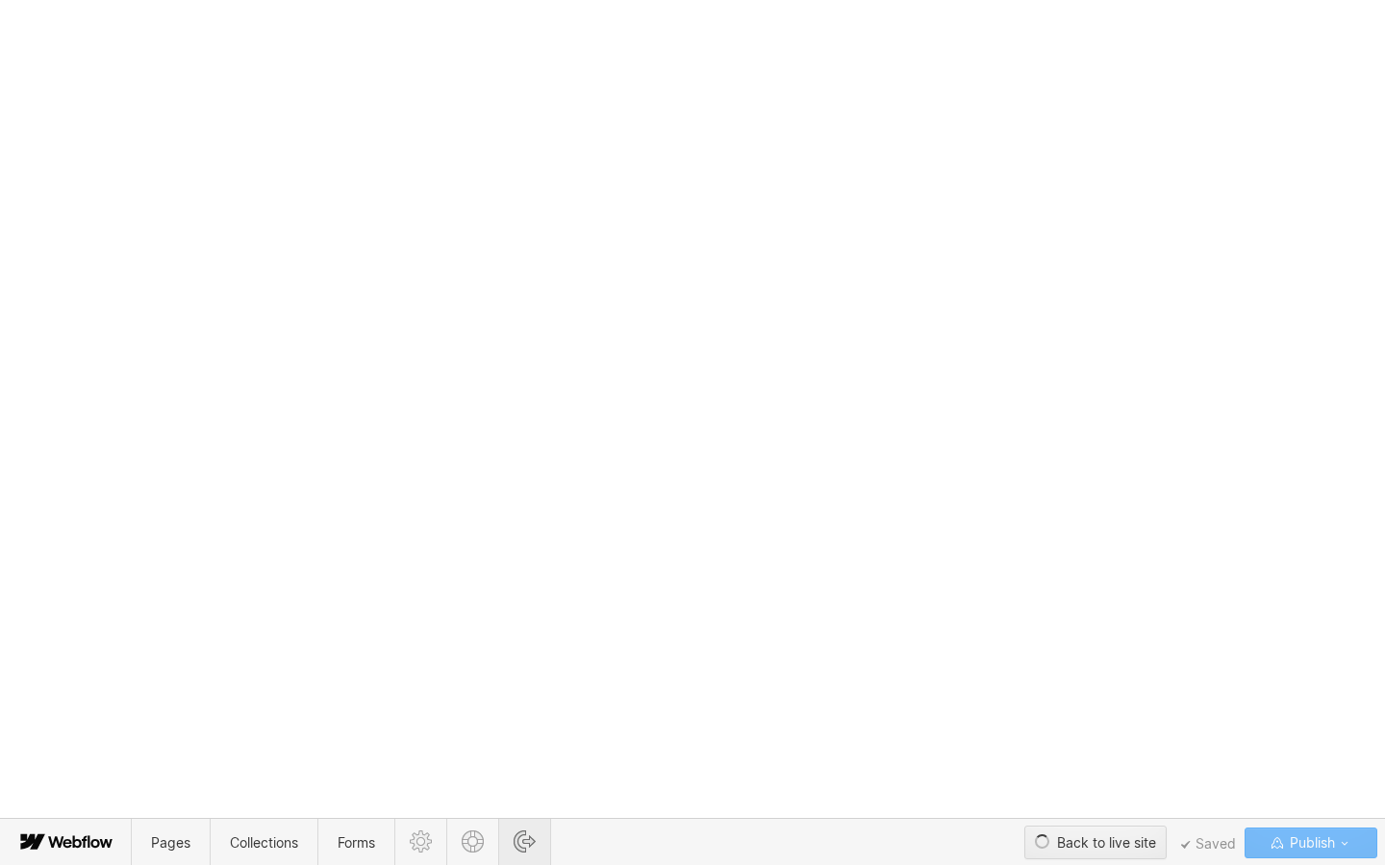
scroll to position [0, 0]
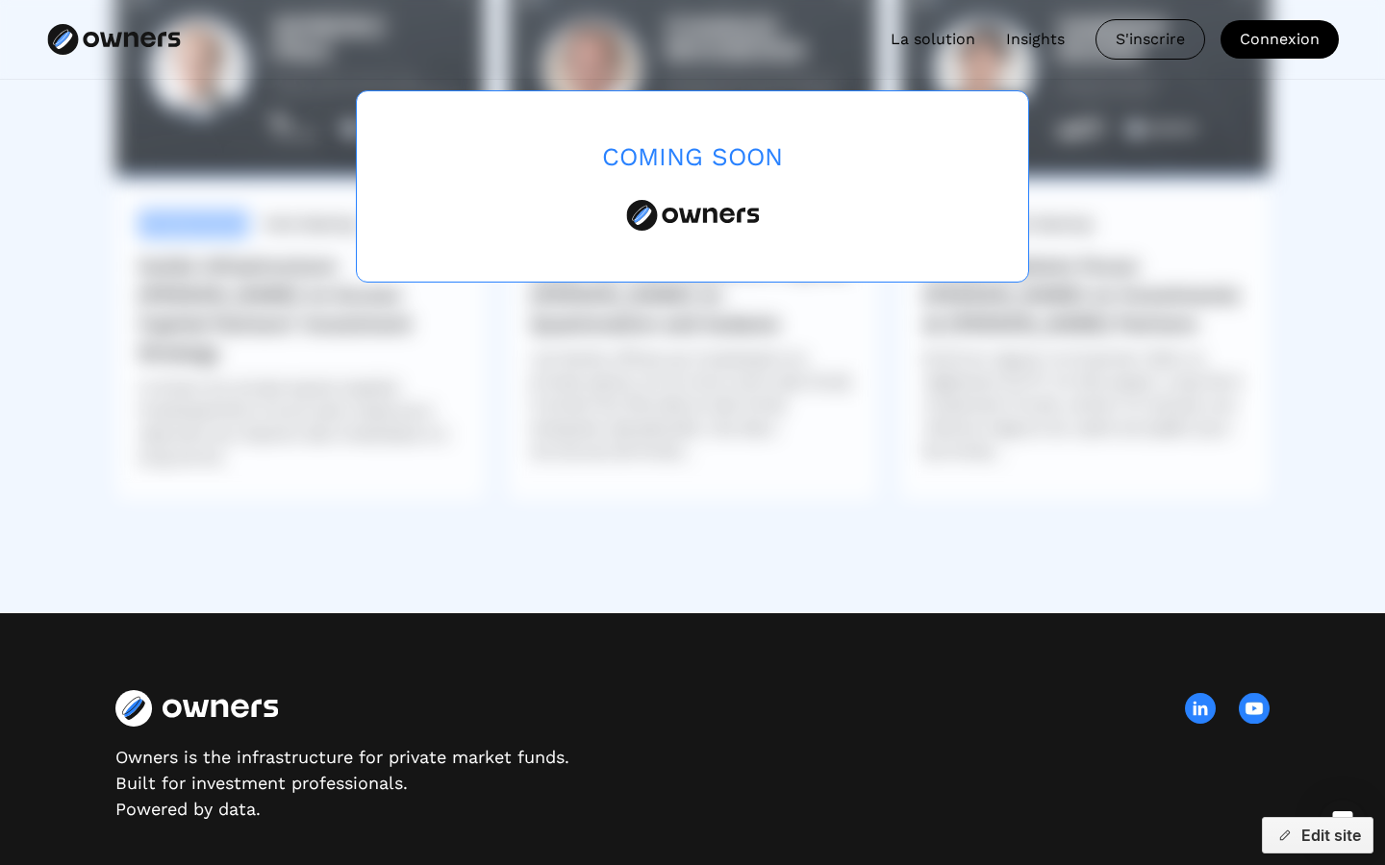
scroll to position [5627, 0]
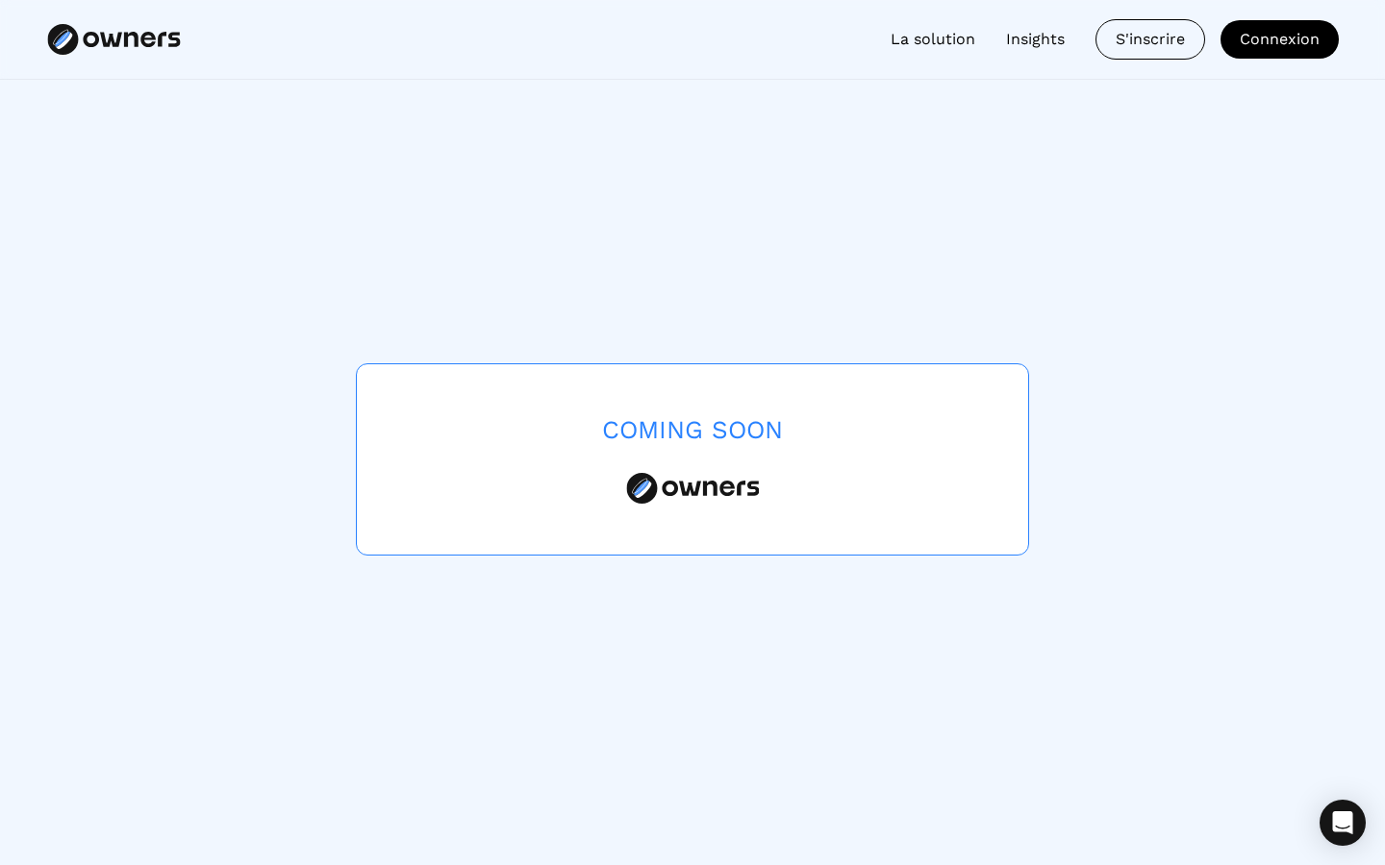
scroll to position [5627, 0]
